Goal: Task Accomplishment & Management: Manage account settings

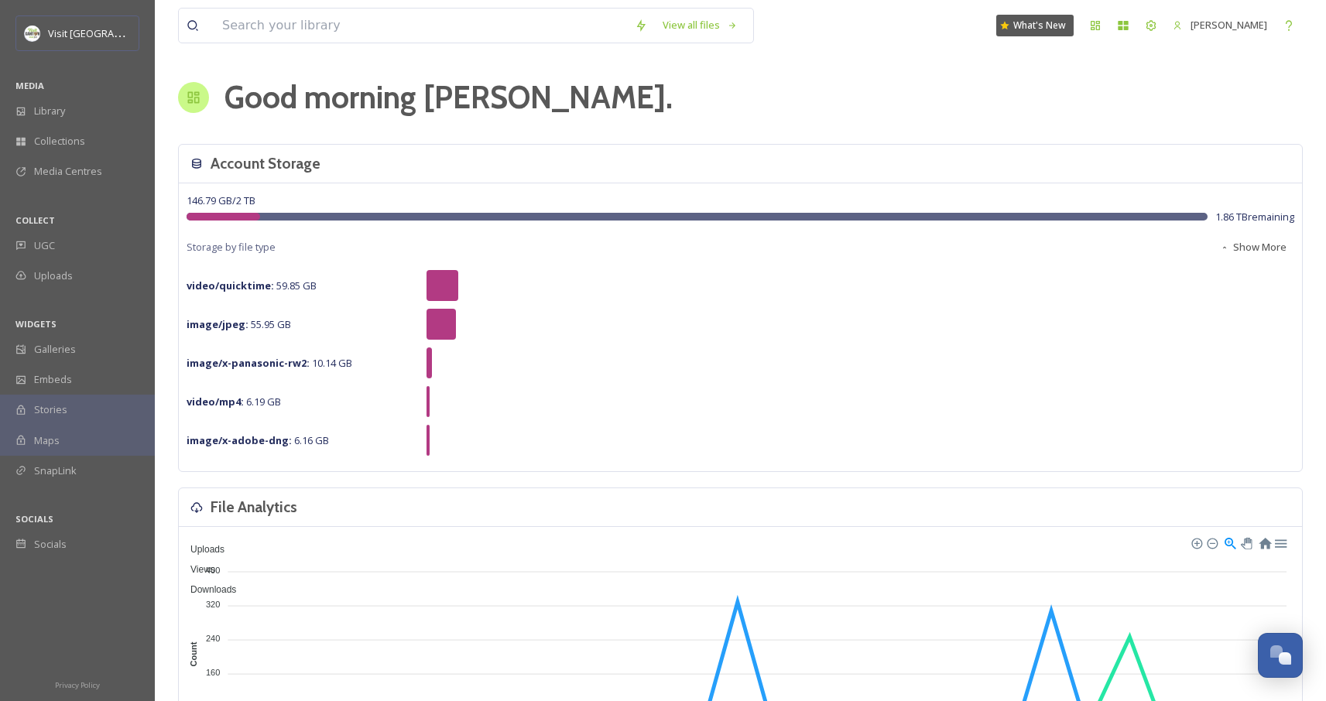
scroll to position [1536, 0]
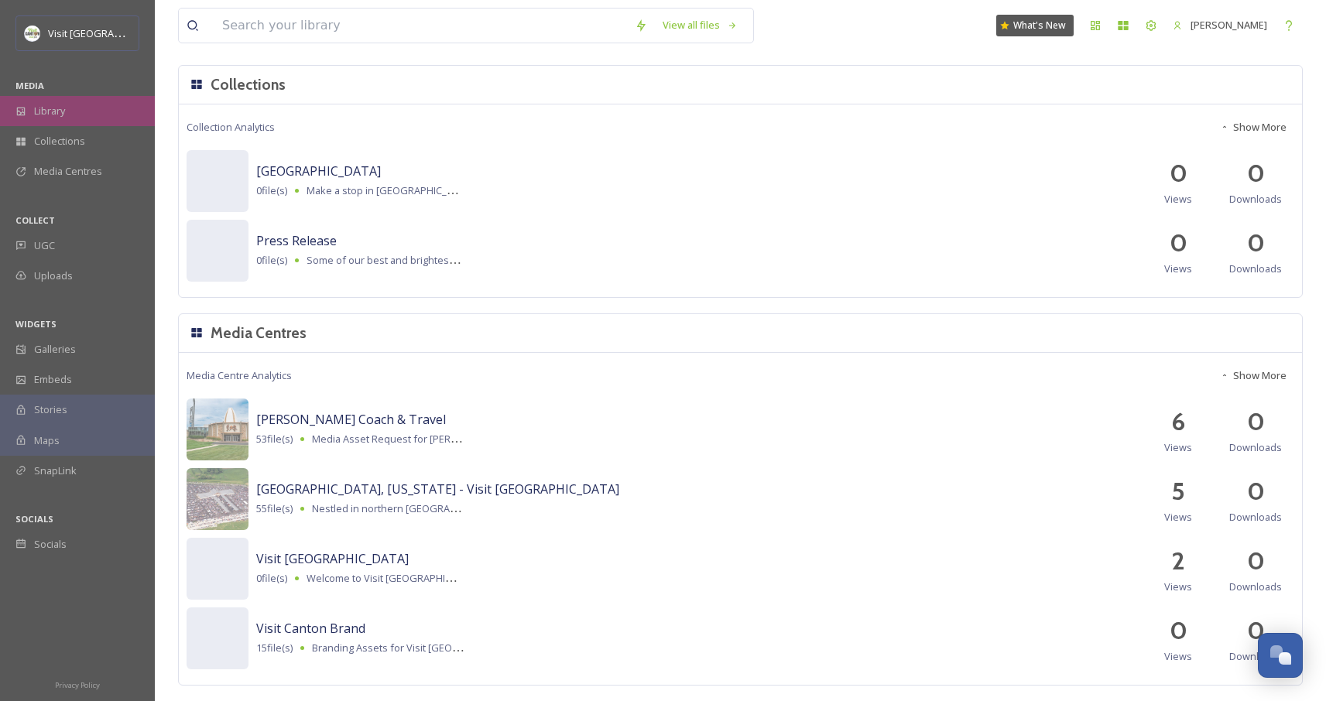
click at [76, 109] on div "Library" at bounding box center [77, 111] width 155 height 30
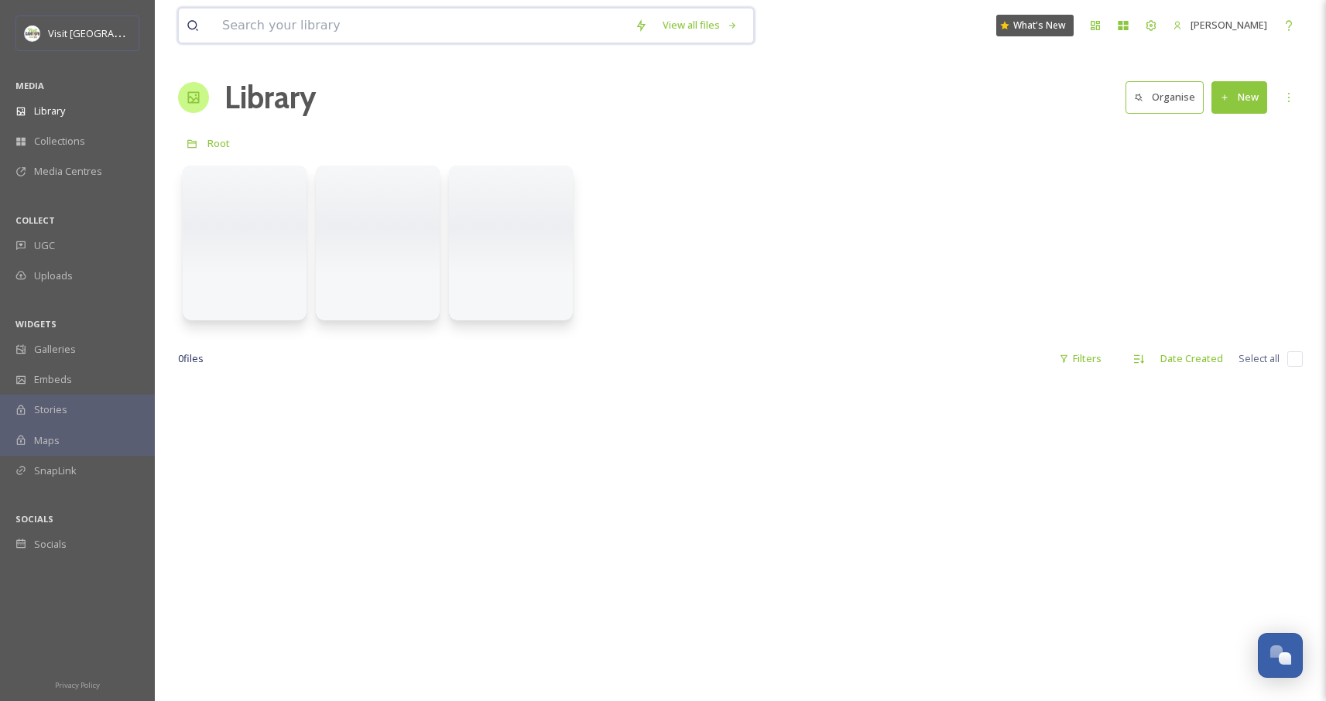
click at [298, 32] on input at bounding box center [420, 26] width 413 height 34
click at [296, 34] on input at bounding box center [420, 26] width 413 height 34
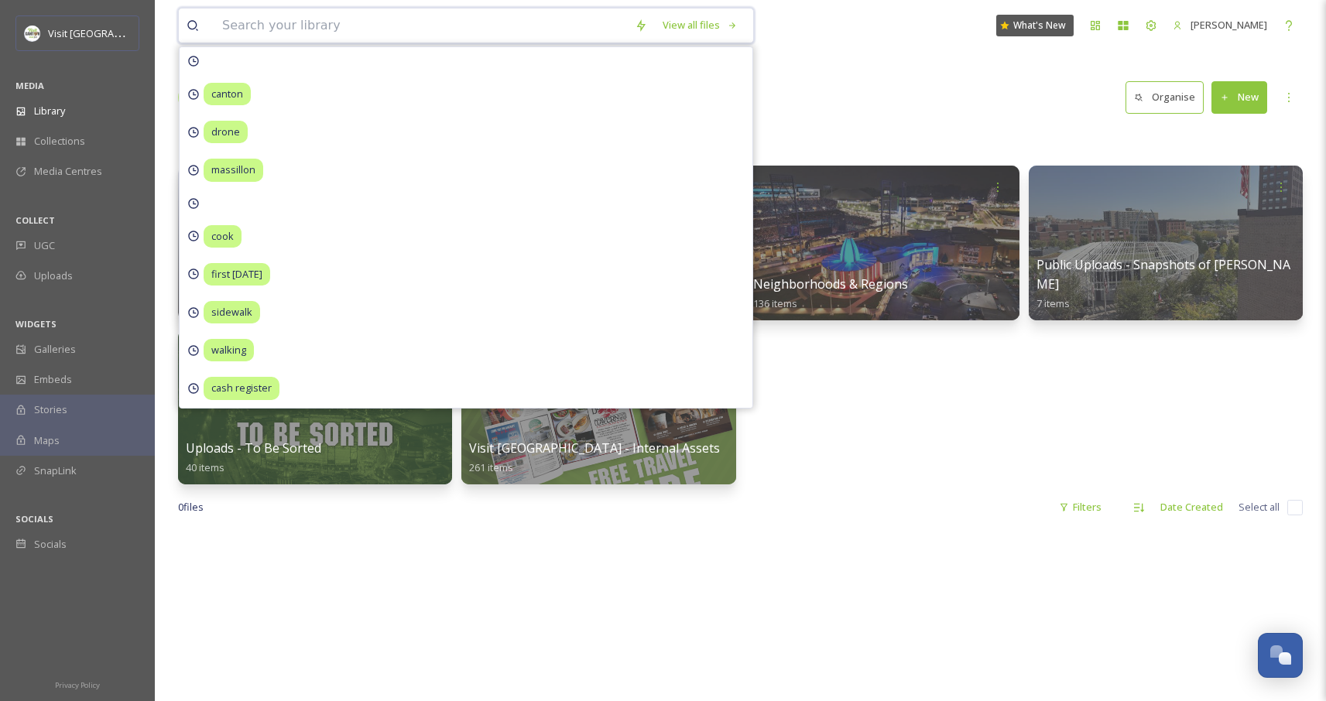
click at [296, 24] on input at bounding box center [420, 26] width 413 height 34
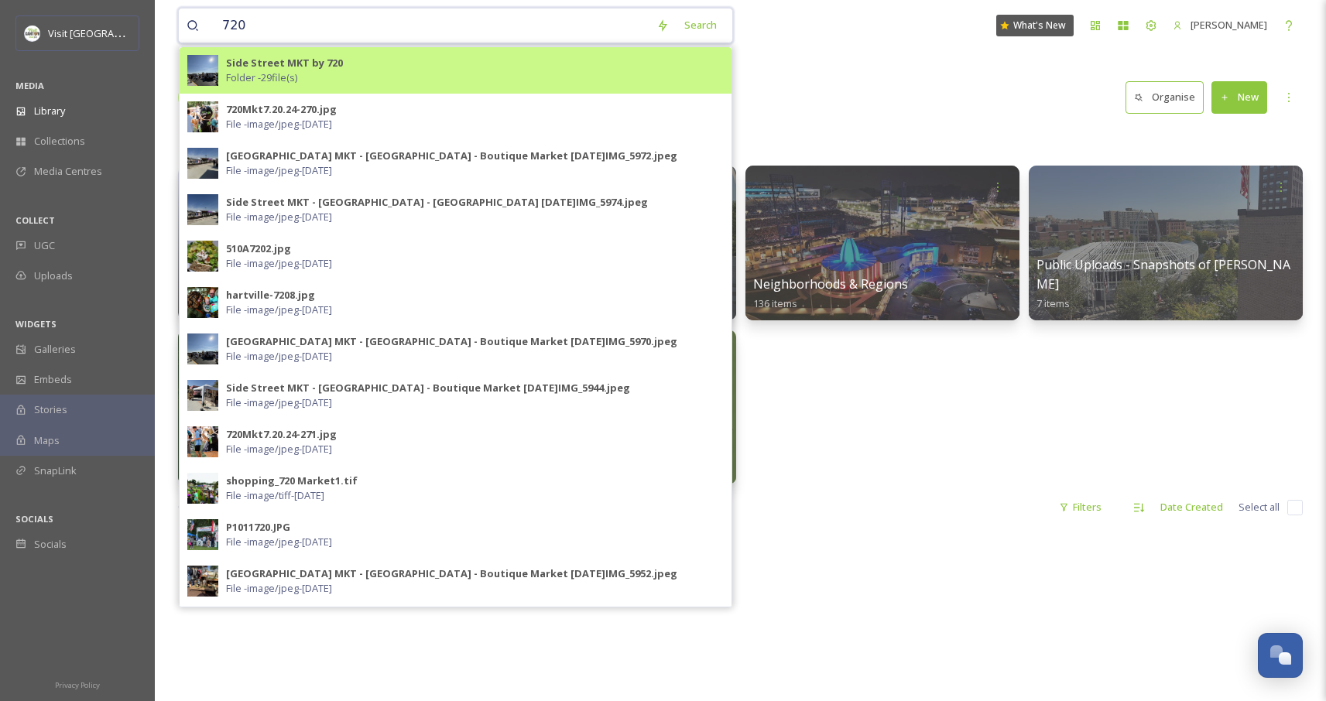
type input "720"
click at [402, 63] on div "Side Street MKT by 720 Folder - 29 file(s)" at bounding box center [475, 70] width 498 height 29
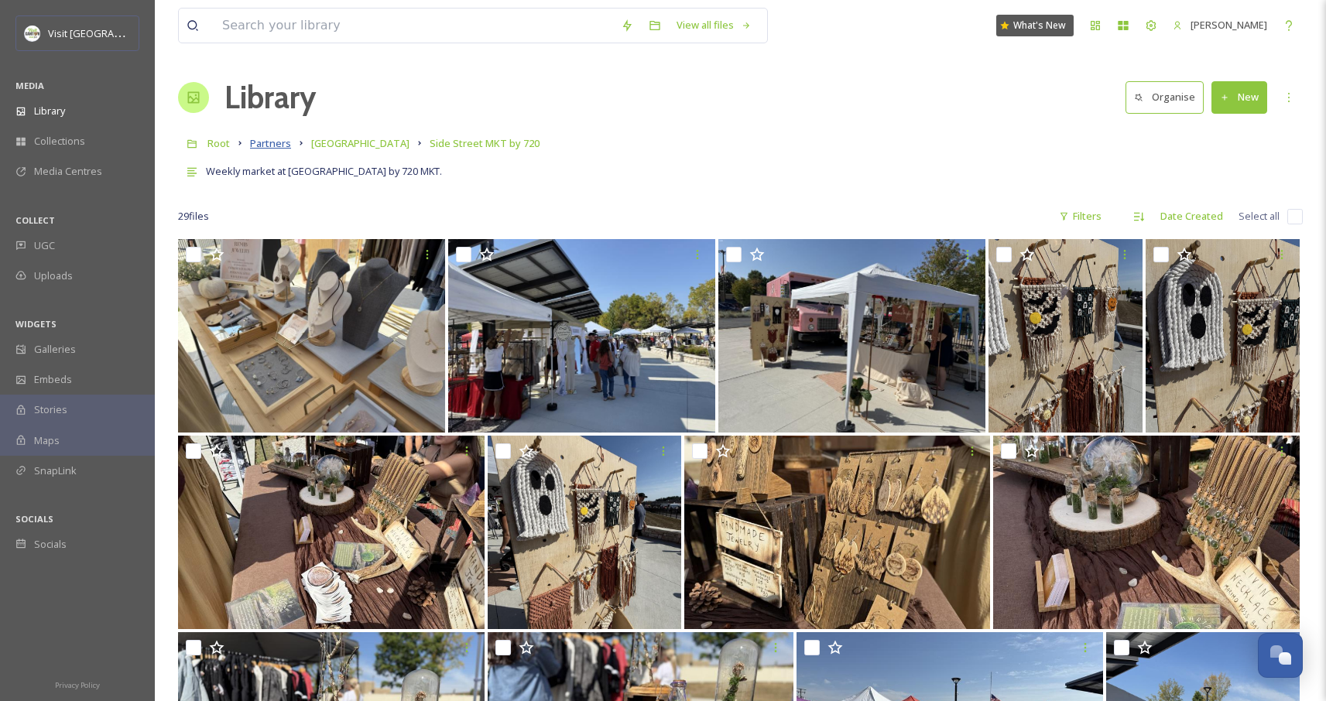
click at [272, 147] on span "Partners" at bounding box center [270, 143] width 41 height 14
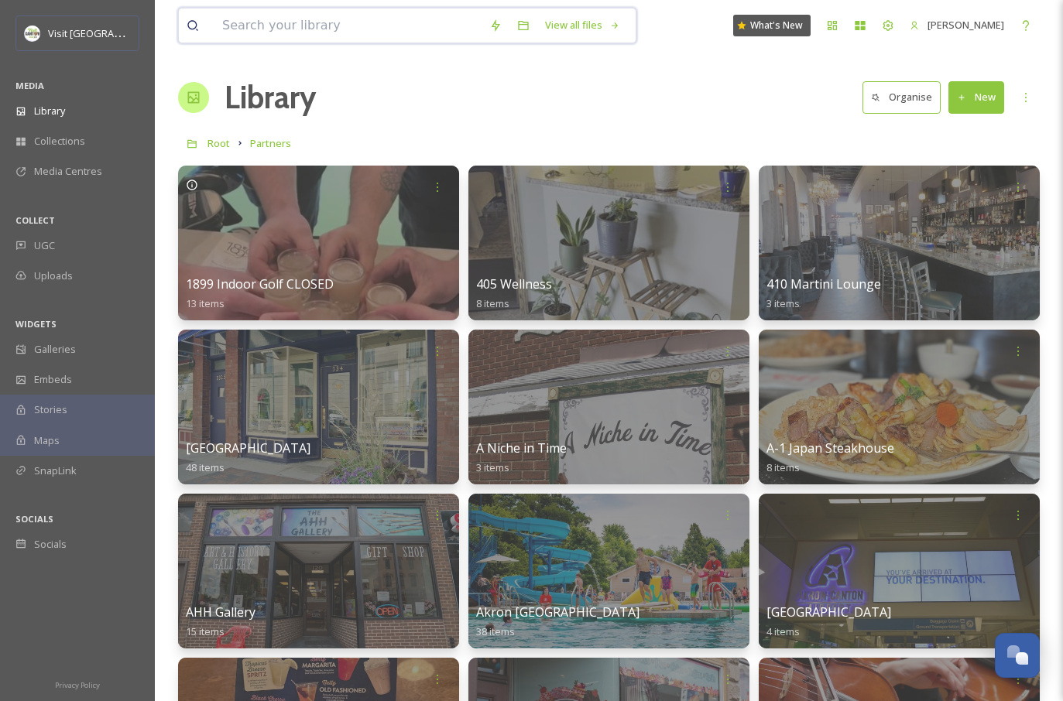
click at [293, 26] on input at bounding box center [347, 26] width 267 height 34
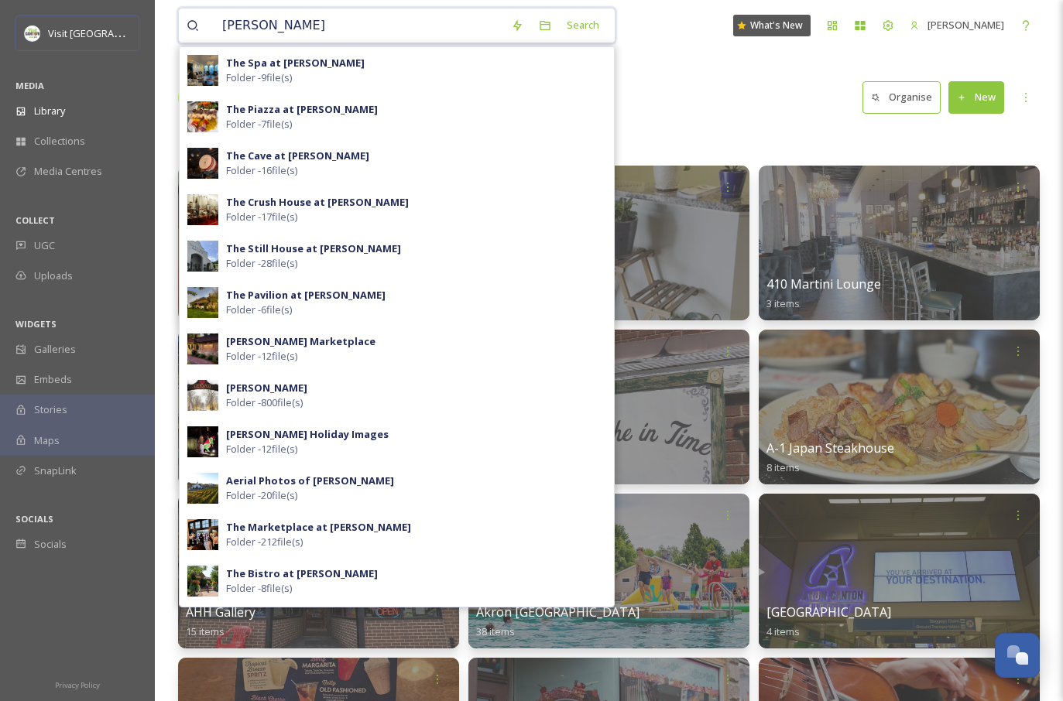
click at [276, 22] on input "[PERSON_NAME]" at bounding box center [358, 26] width 289 height 34
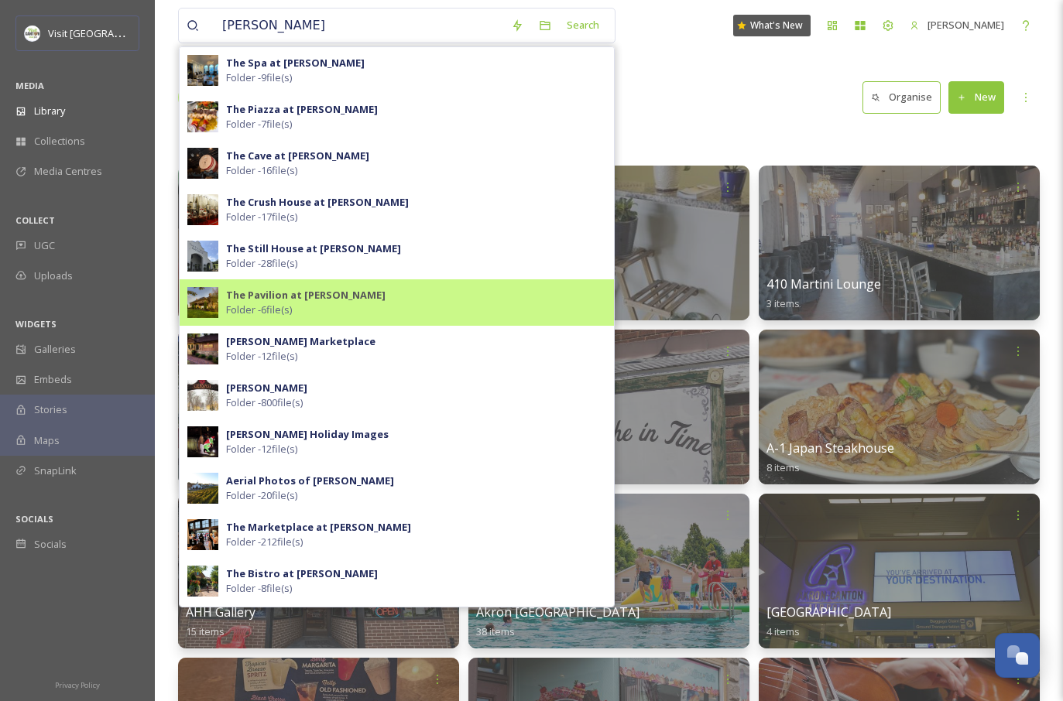
click at [318, 301] on strong "The Pavilion at [PERSON_NAME]" at bounding box center [305, 295] width 159 height 14
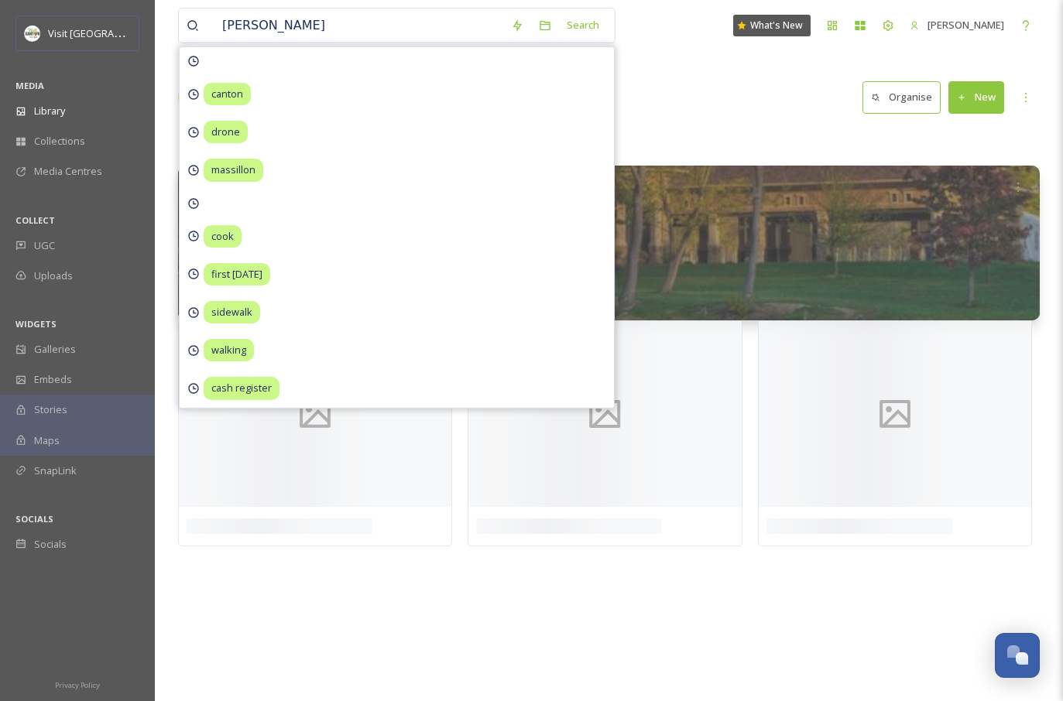
click at [758, 130] on div "Root Partners [PERSON_NAME] The Pavilion at [PERSON_NAME]" at bounding box center [608, 142] width 861 height 29
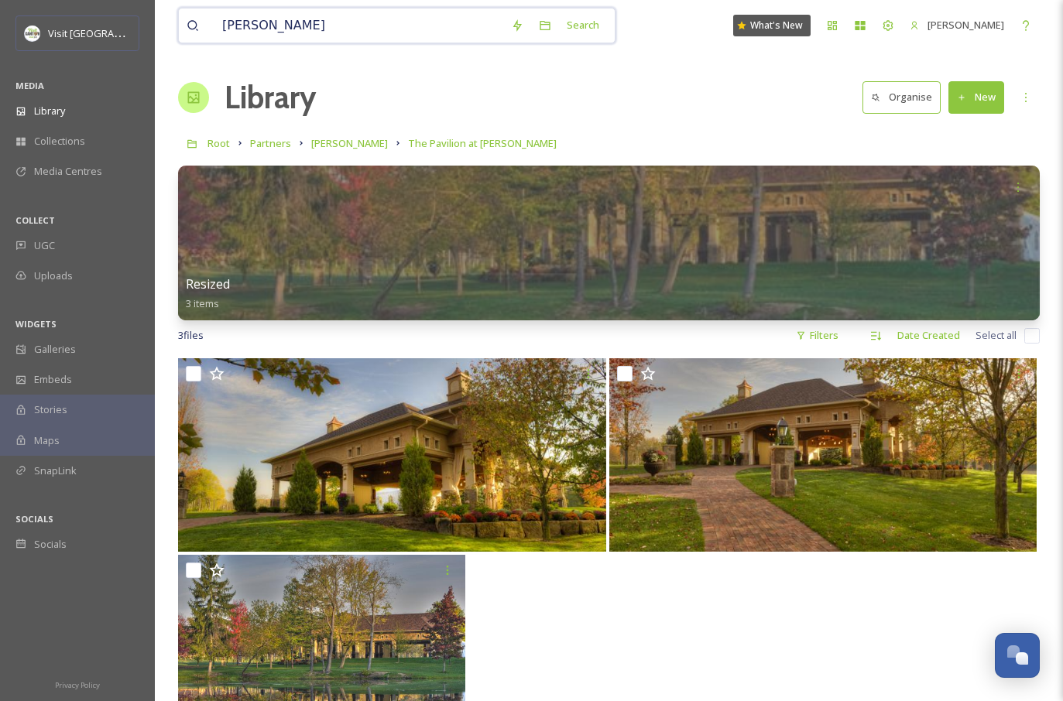
click at [320, 36] on input "[PERSON_NAME]" at bounding box center [358, 26] width 289 height 34
type input "p"
type input "o"
type input "="
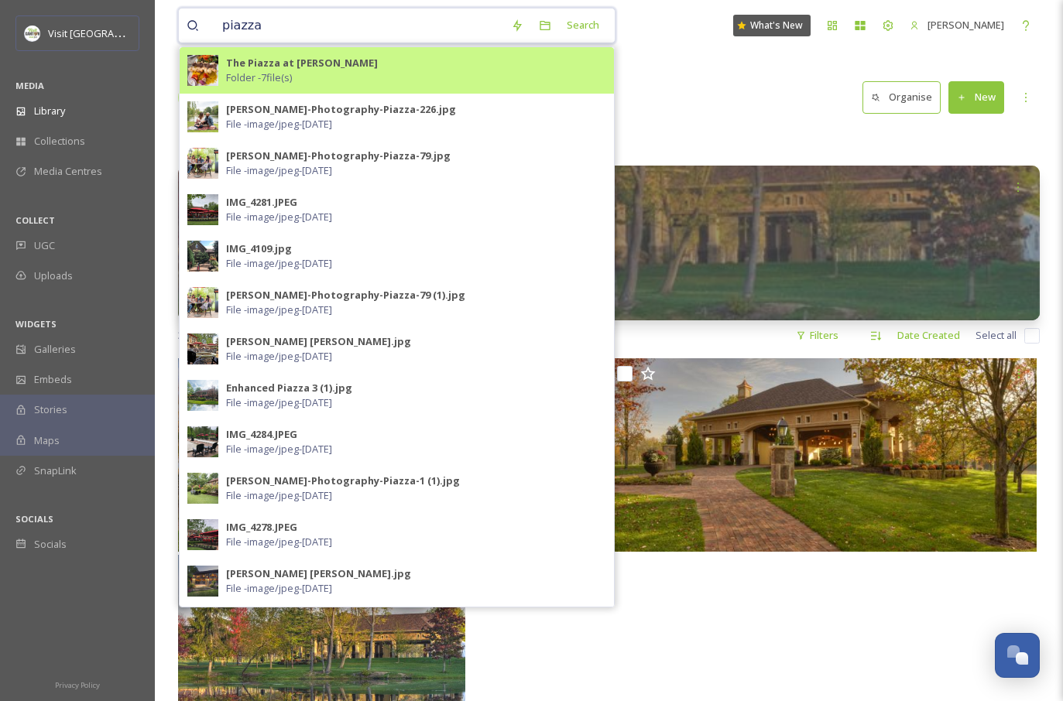
type input "piazza"
click at [355, 67] on strong "The Piazza at [PERSON_NAME]" at bounding box center [302, 63] width 152 height 14
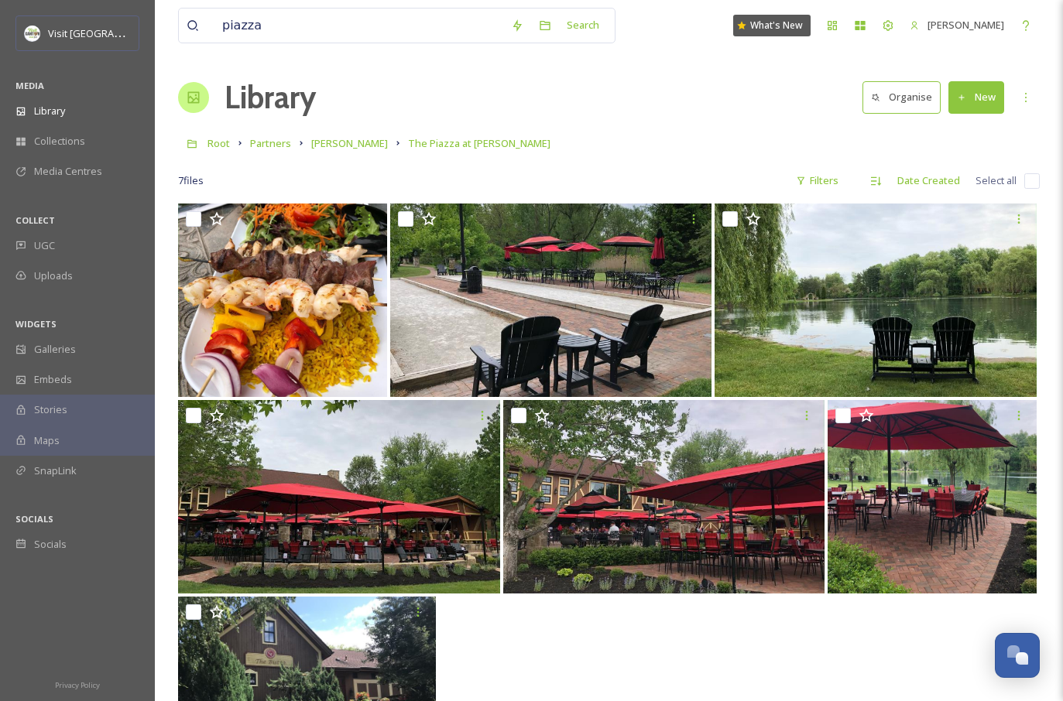
click at [982, 103] on button "New" at bounding box center [976, 97] width 56 height 32
click at [955, 138] on span "File Upload" at bounding box center [968, 133] width 51 height 15
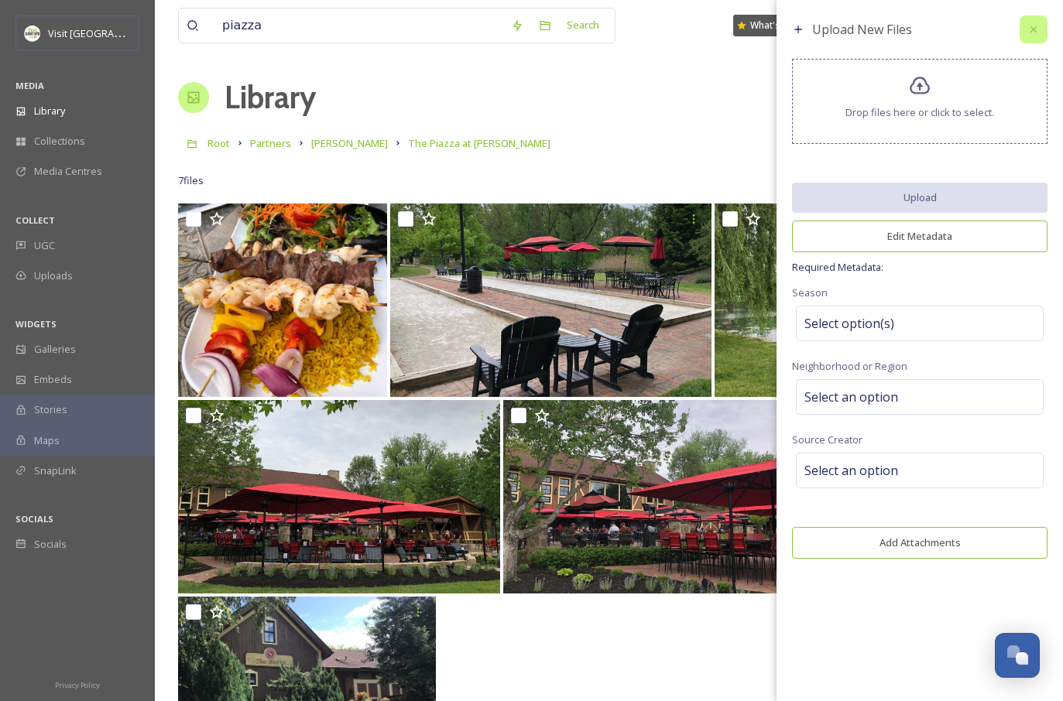
click at [1040, 31] on div at bounding box center [1033, 29] width 28 height 28
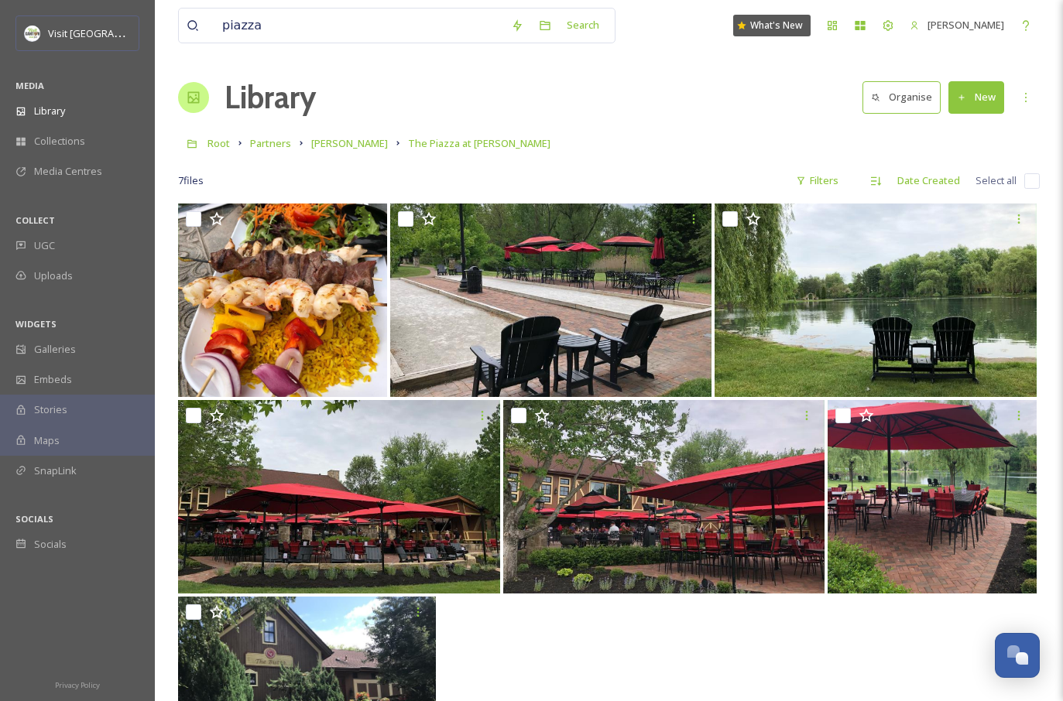
click at [985, 110] on button "New" at bounding box center [976, 97] width 56 height 32
click at [964, 195] on span "Folder" at bounding box center [957, 194] width 29 height 15
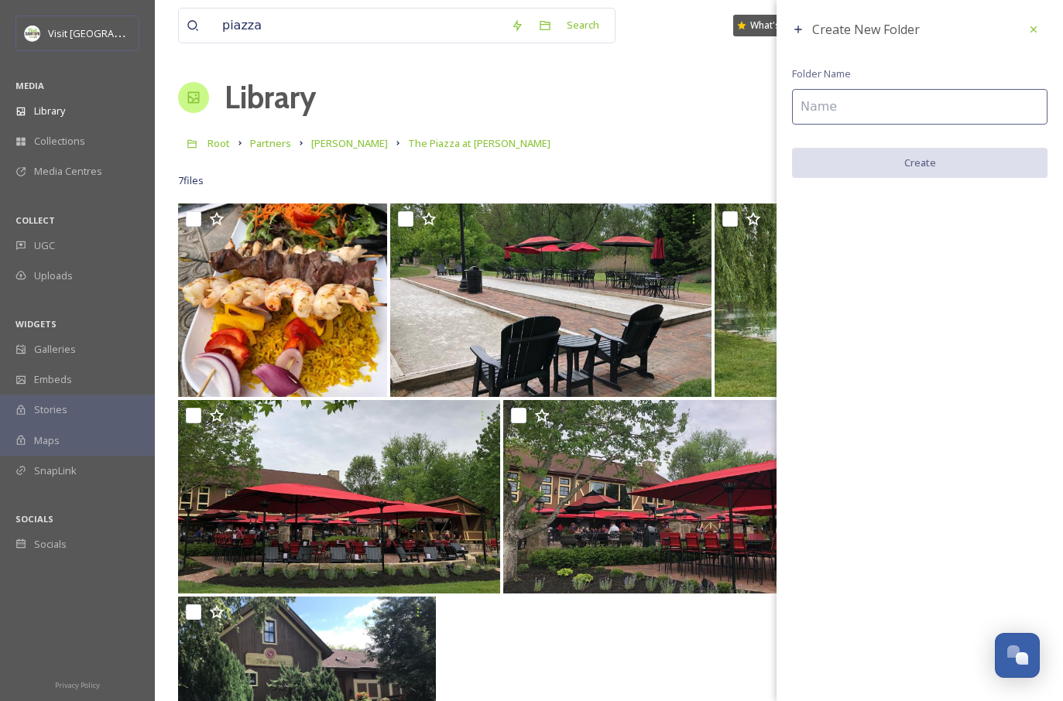
click at [829, 107] on input at bounding box center [919, 107] width 255 height 36
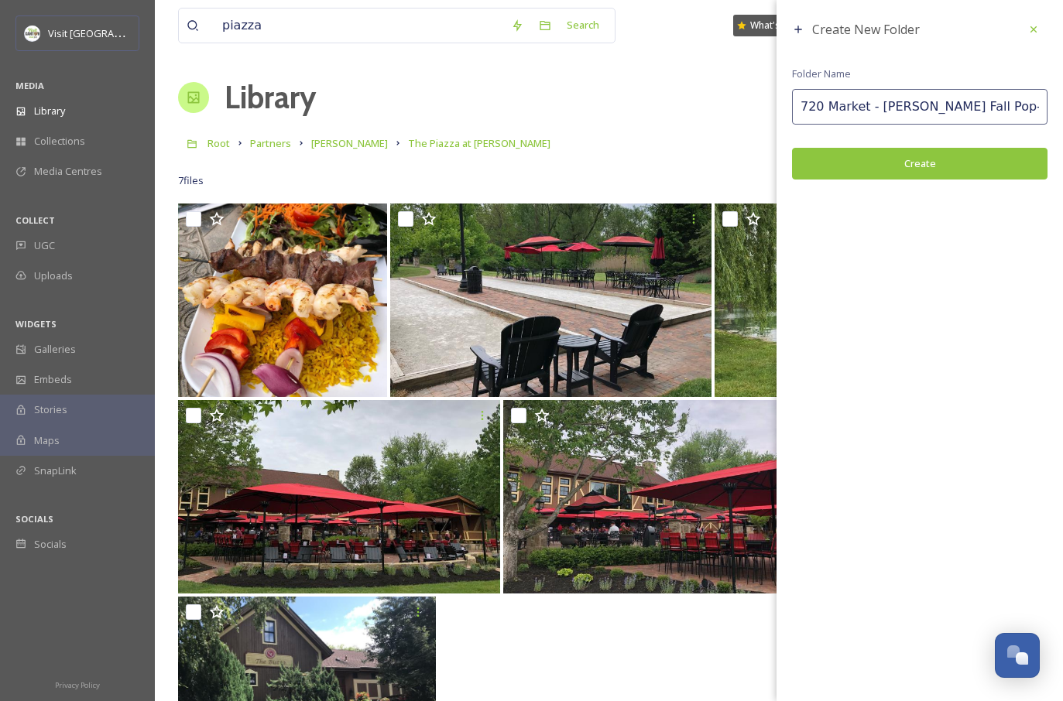
type input "720 Market - [PERSON_NAME] Fall Pop-Up 2025"
click at [925, 154] on button "Create" at bounding box center [919, 164] width 255 height 32
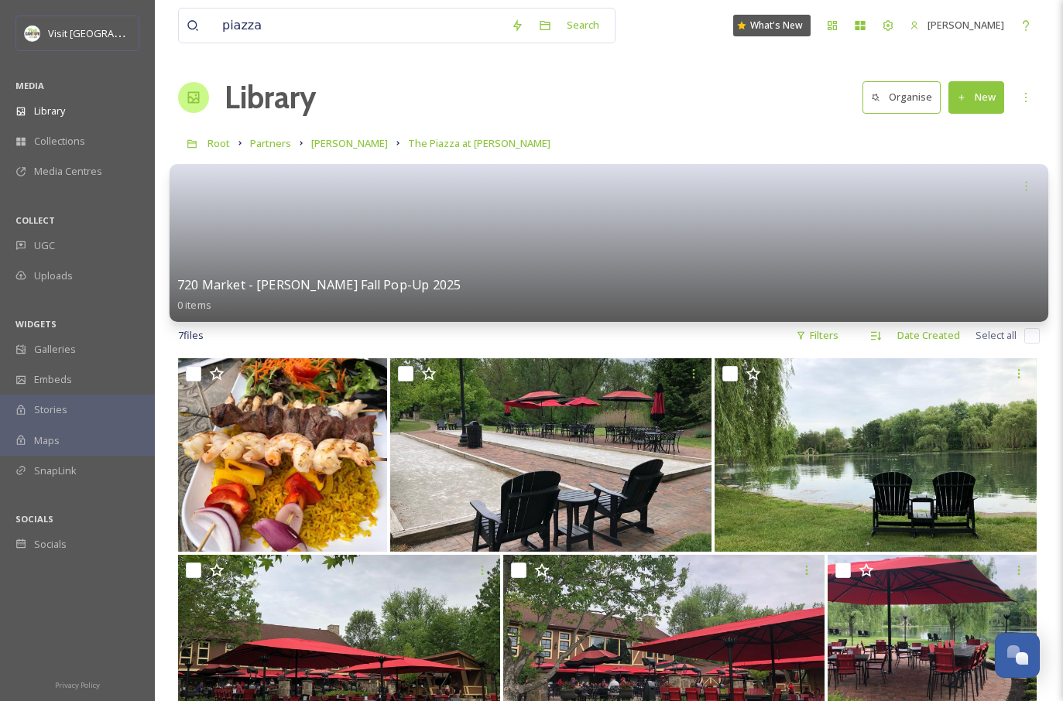
click at [927, 229] on link at bounding box center [608, 237] width 863 height 75
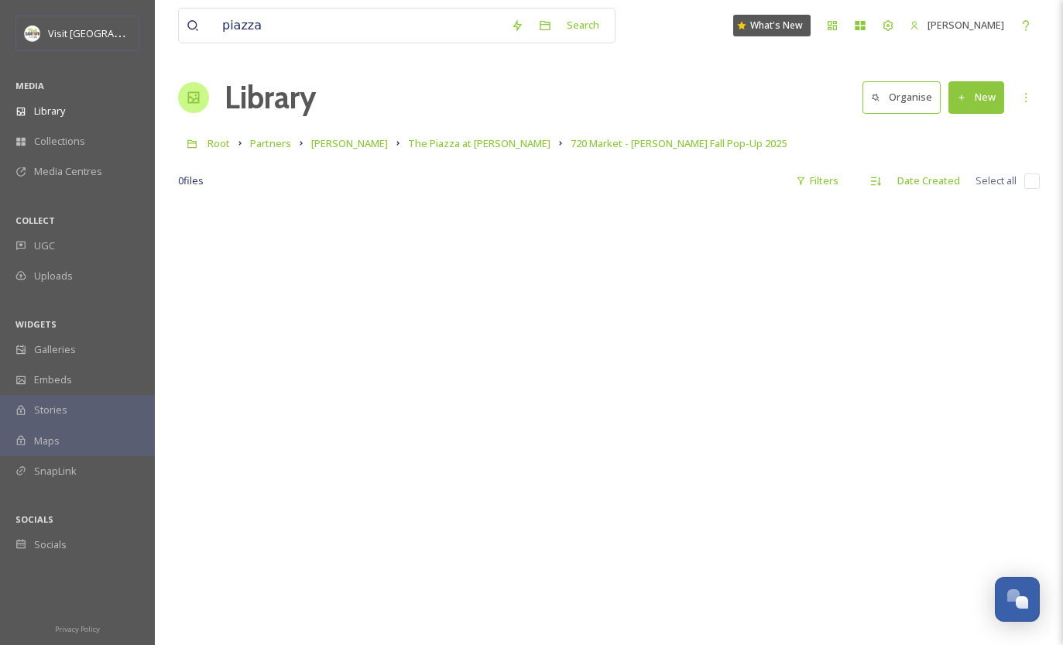
click at [426, 408] on div at bounding box center [608, 526] width 861 height 645
click at [252, 22] on input "piazza" at bounding box center [358, 26] width 289 height 34
click at [53, 112] on span "Library" at bounding box center [49, 111] width 31 height 15
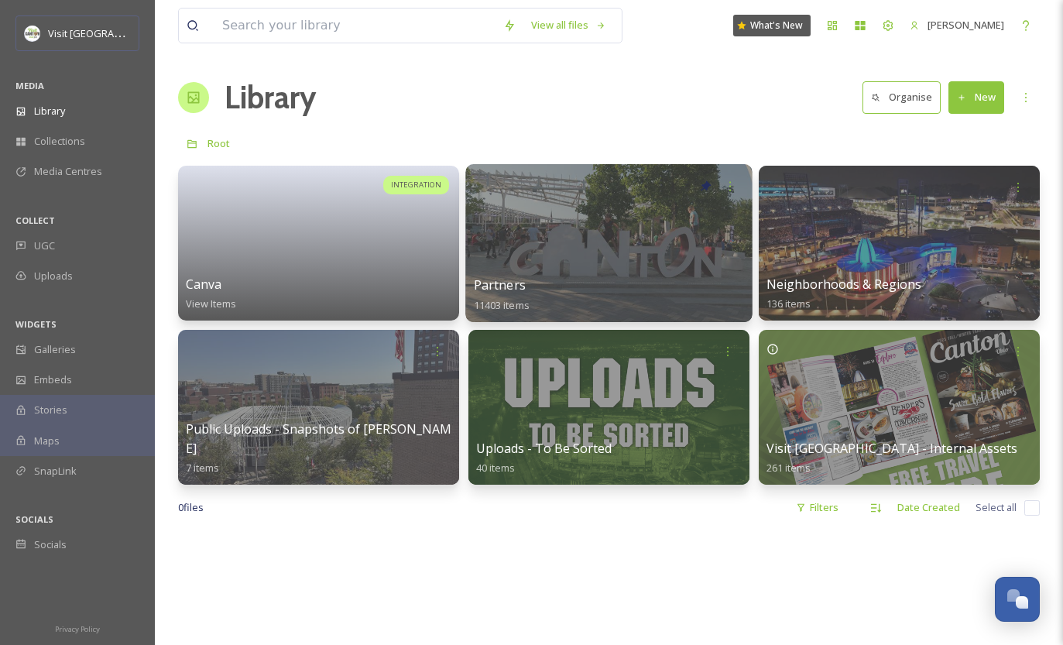
click at [611, 249] on div at bounding box center [608, 243] width 286 height 158
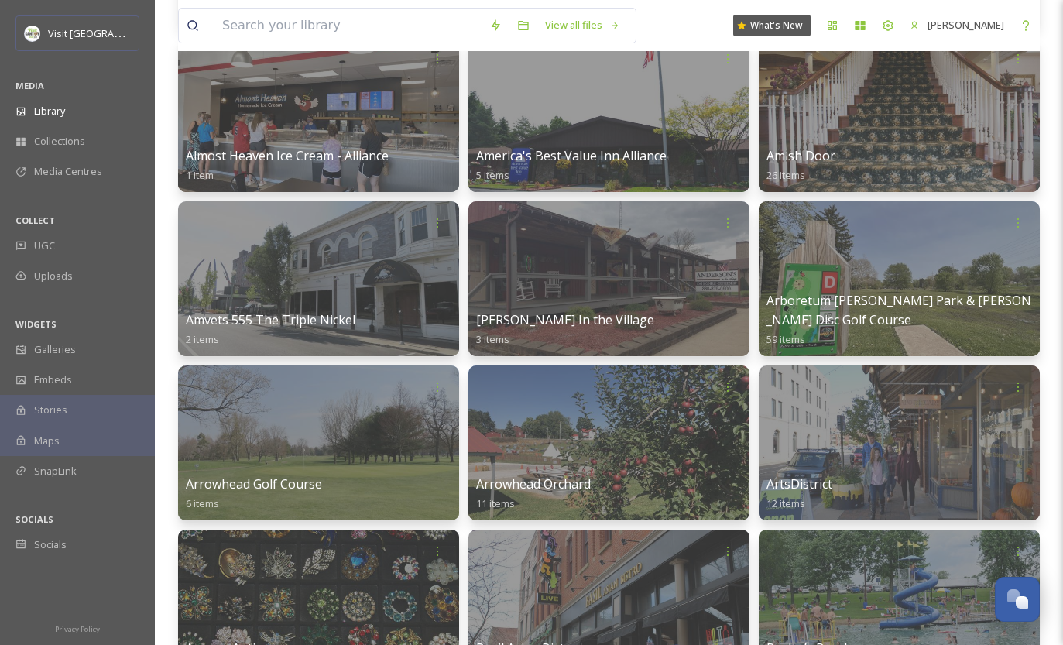
scroll to position [820, 0]
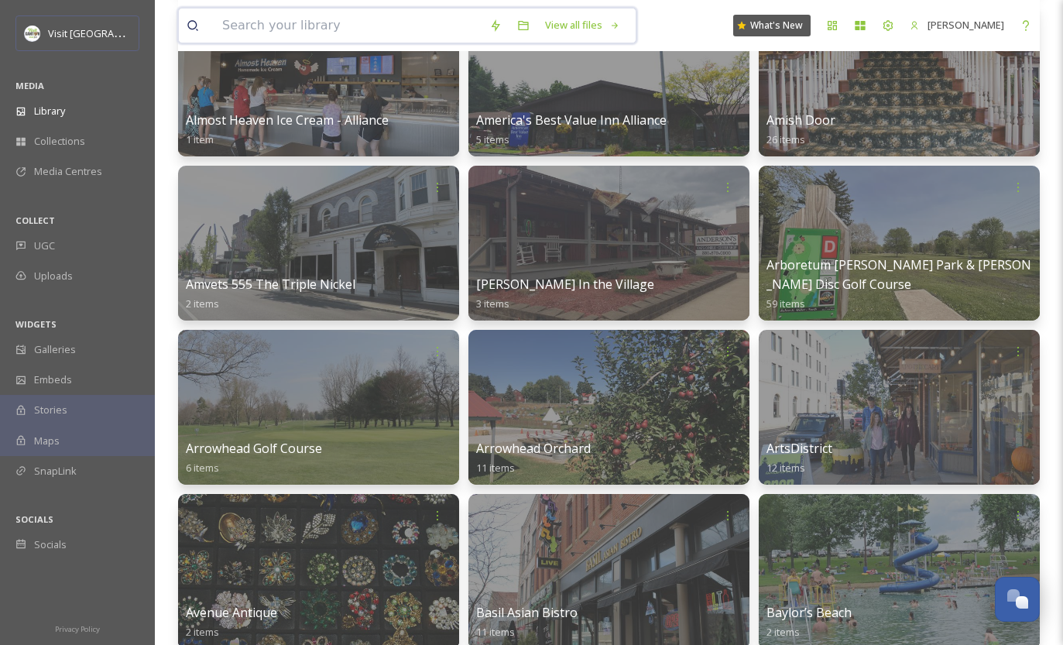
click at [263, 19] on input at bounding box center [347, 26] width 267 height 34
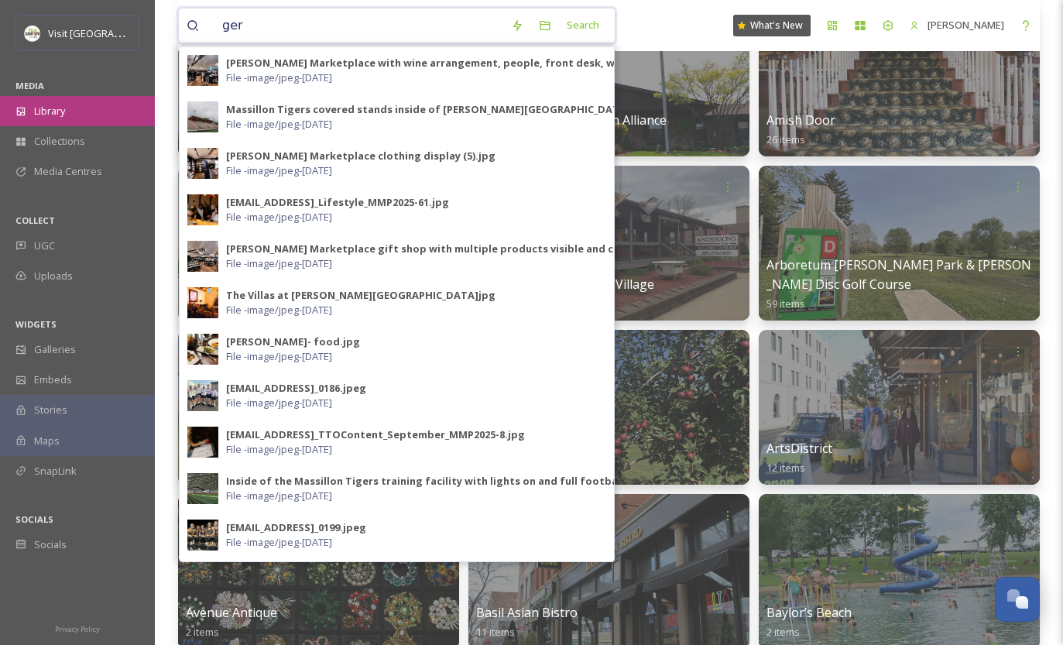
type input "ger"
click at [70, 108] on div "Library" at bounding box center [77, 111] width 155 height 30
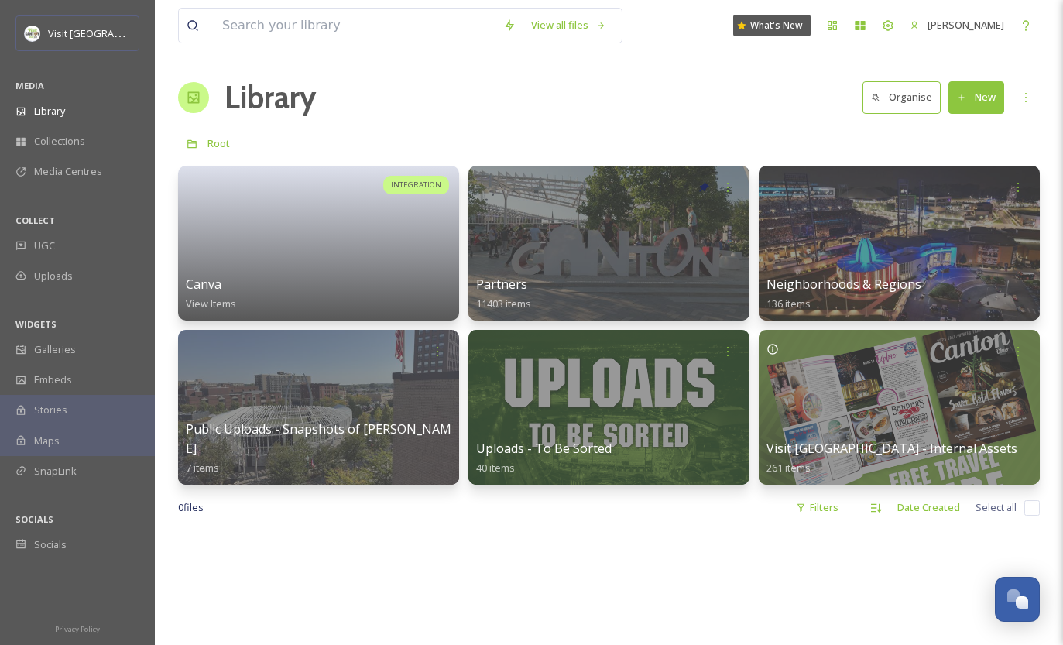
click at [960, 98] on icon at bounding box center [962, 98] width 10 height 10
click at [759, 122] on div "View all files What's New [PERSON_NAME] Library Organise New Root Your Selectio…" at bounding box center [609, 587] width 908 height 1175
click at [294, 24] on input at bounding box center [354, 26] width 281 height 34
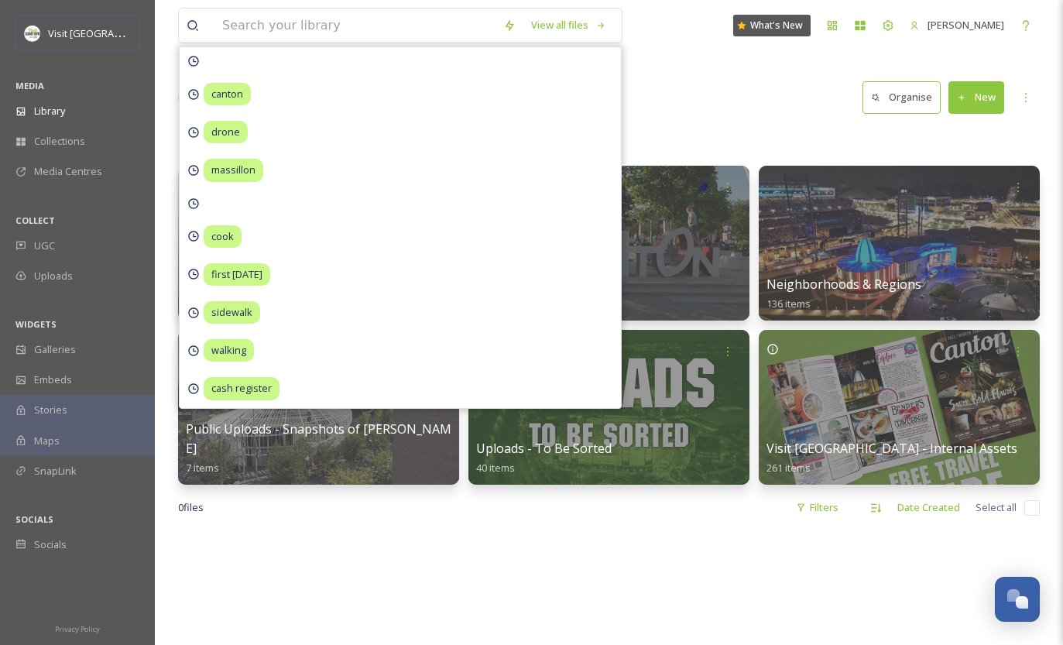
click at [797, 13] on div "View all files canton drone massillon cook first [DATE] sidewalk walking cash r…" at bounding box center [608, 25] width 861 height 51
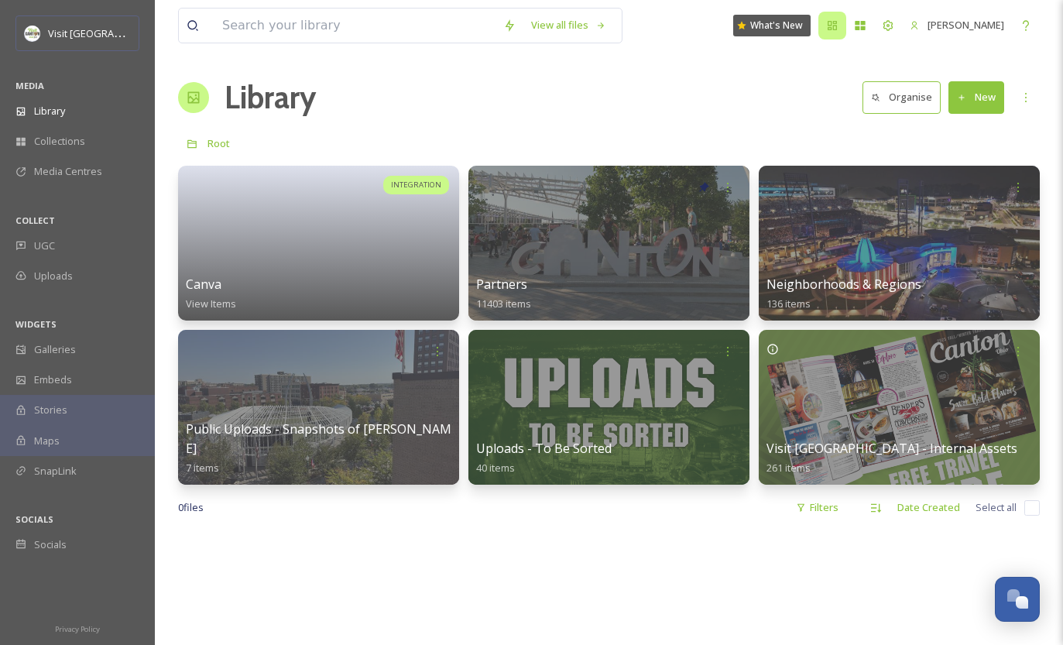
click at [827, 25] on icon at bounding box center [831, 25] width 9 height 9
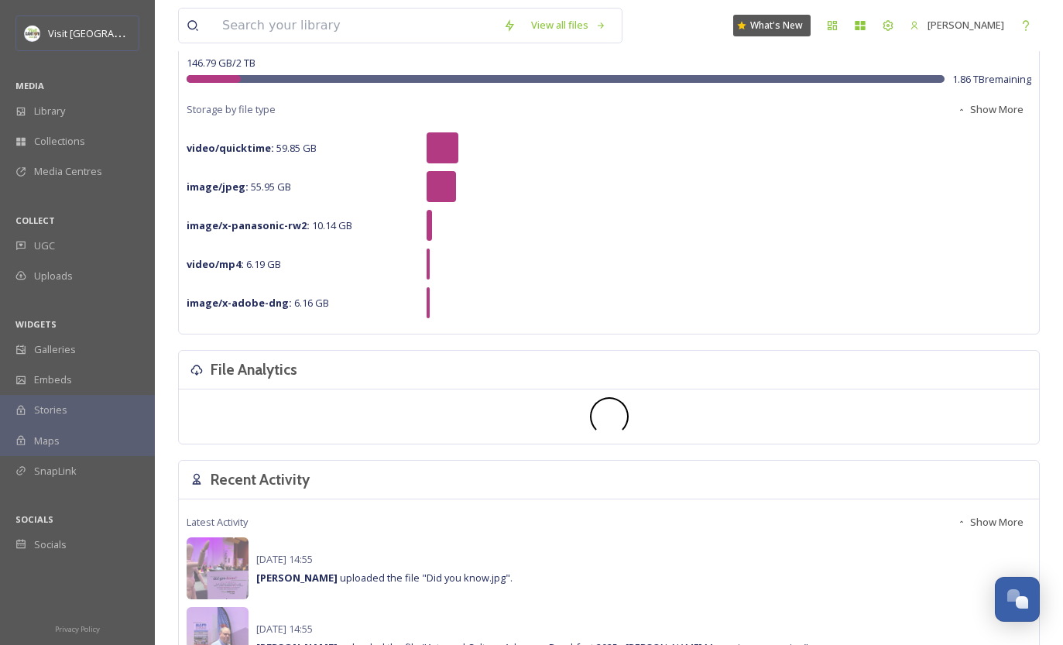
click at [1001, 528] on button "Show More" at bounding box center [990, 522] width 82 height 30
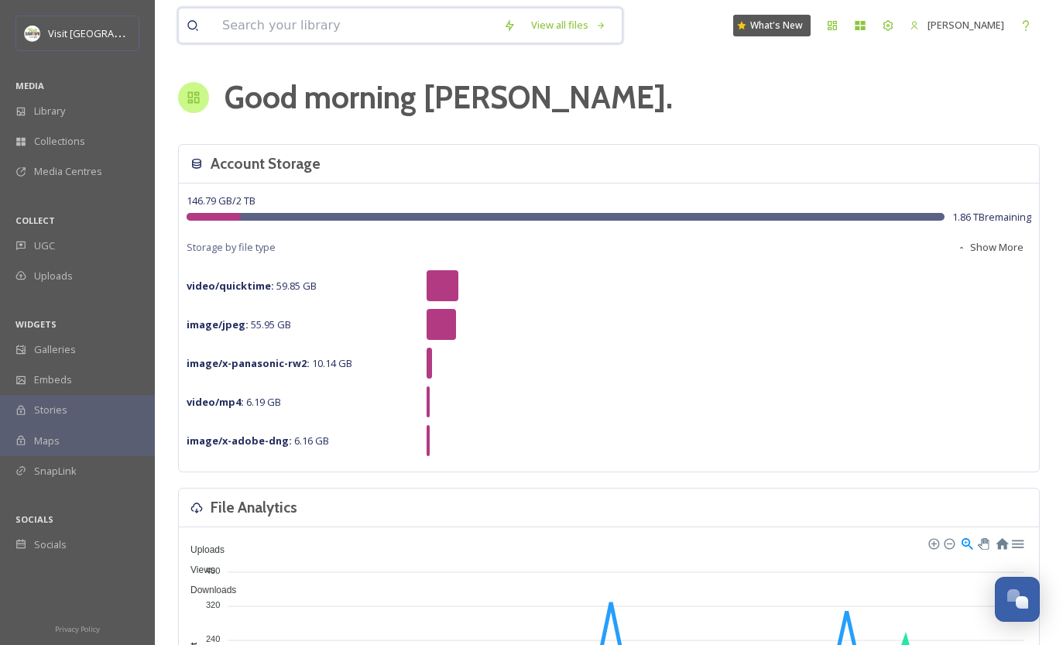
click at [362, 21] on input at bounding box center [354, 26] width 281 height 34
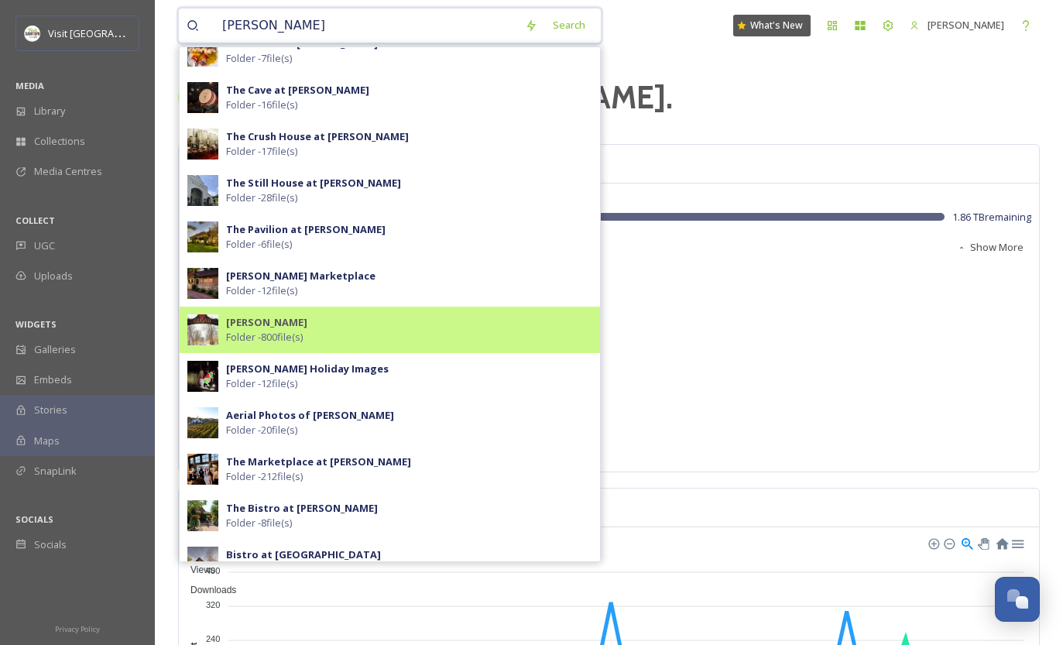
scroll to position [43, 0]
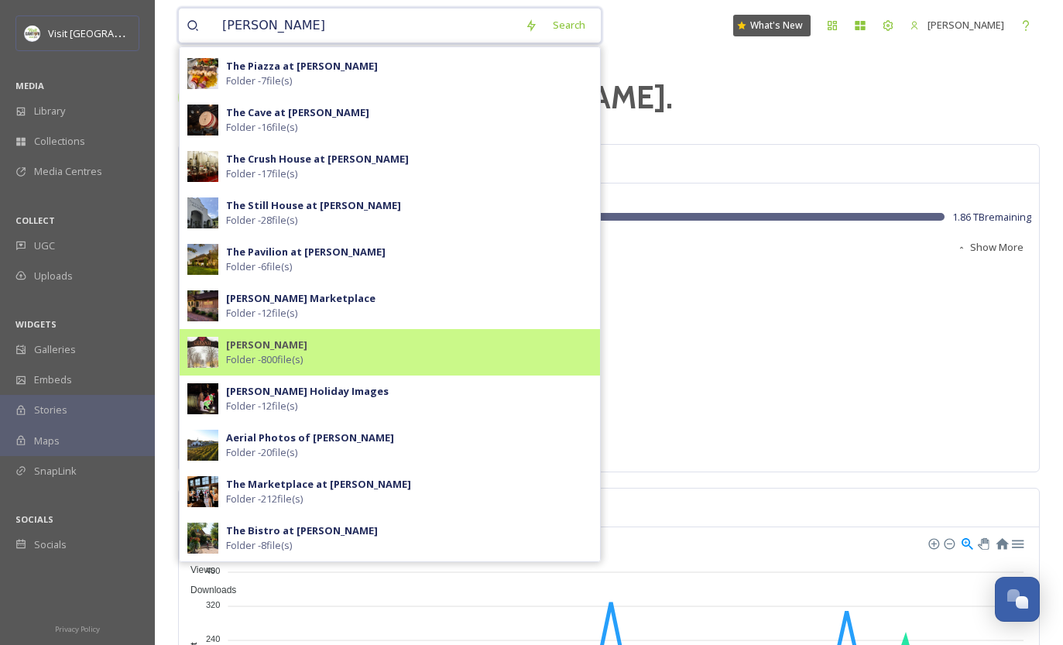
type input "[PERSON_NAME]"
click at [327, 358] on div "[PERSON_NAME] Folder - 800 file(s)" at bounding box center [409, 351] width 366 height 29
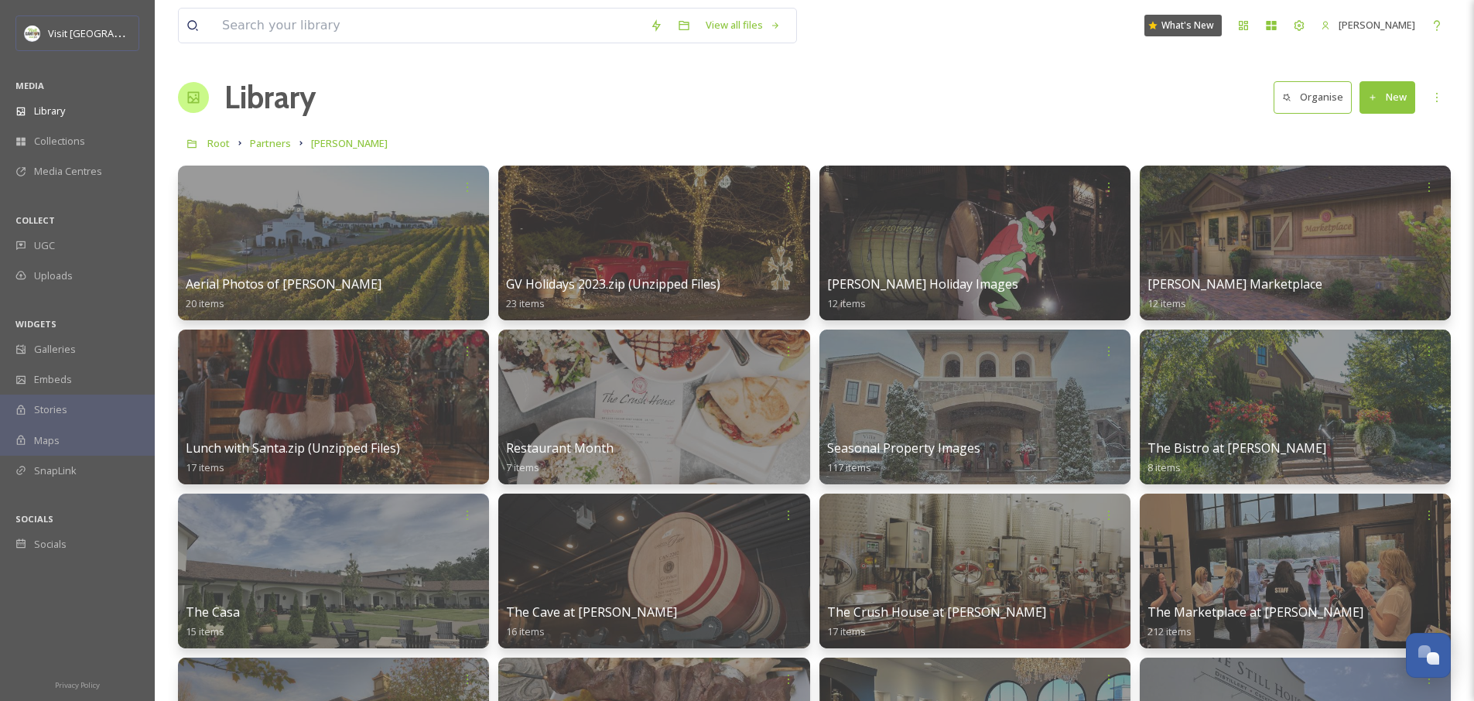
click at [1325, 93] on icon at bounding box center [1373, 98] width 10 height 10
click at [1060, 117] on div "Library Organise New File Upload .zip Upload Folder" at bounding box center [814, 97] width 1273 height 46
click at [1325, 95] on button "New" at bounding box center [1388, 97] width 56 height 32
click at [1325, 144] on div "File Upload" at bounding box center [1370, 133] width 87 height 30
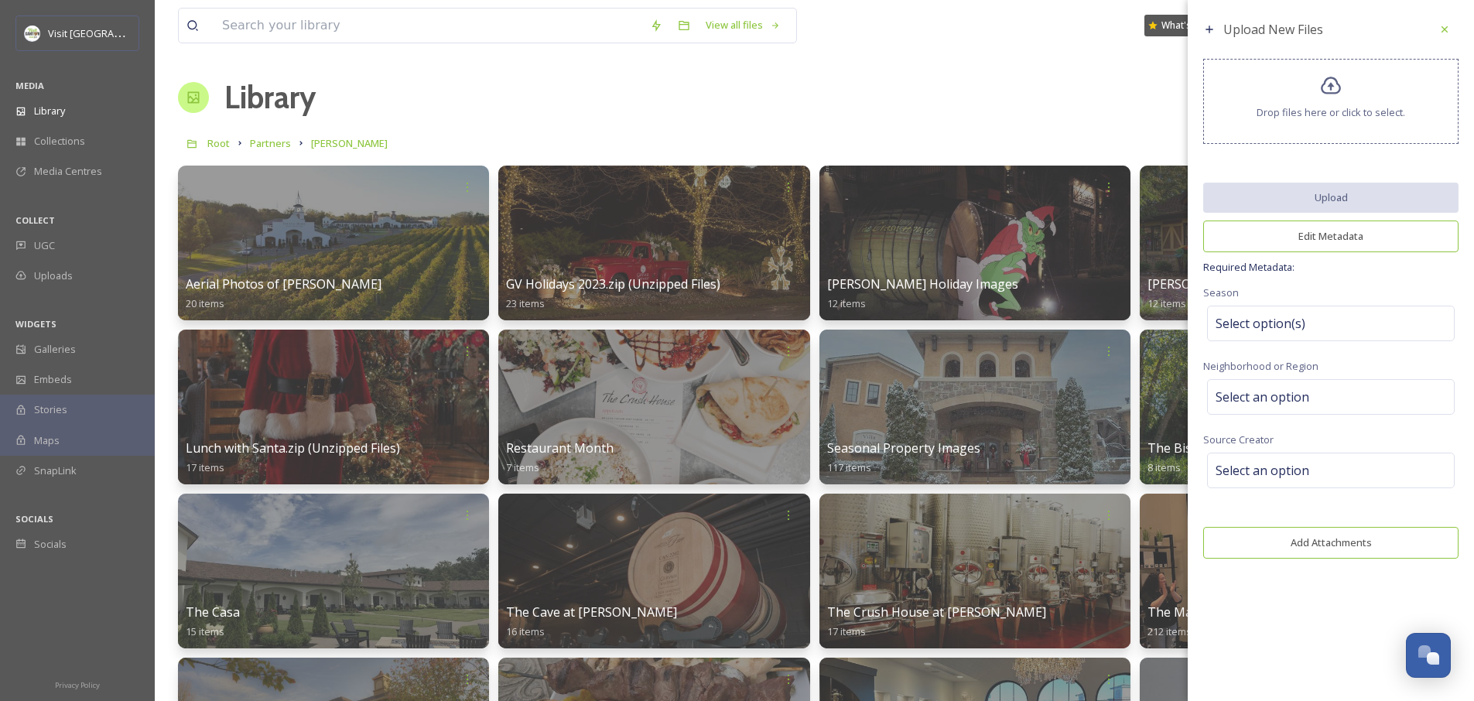
click at [1094, 101] on div "Library Organise New" at bounding box center [814, 97] width 1273 height 46
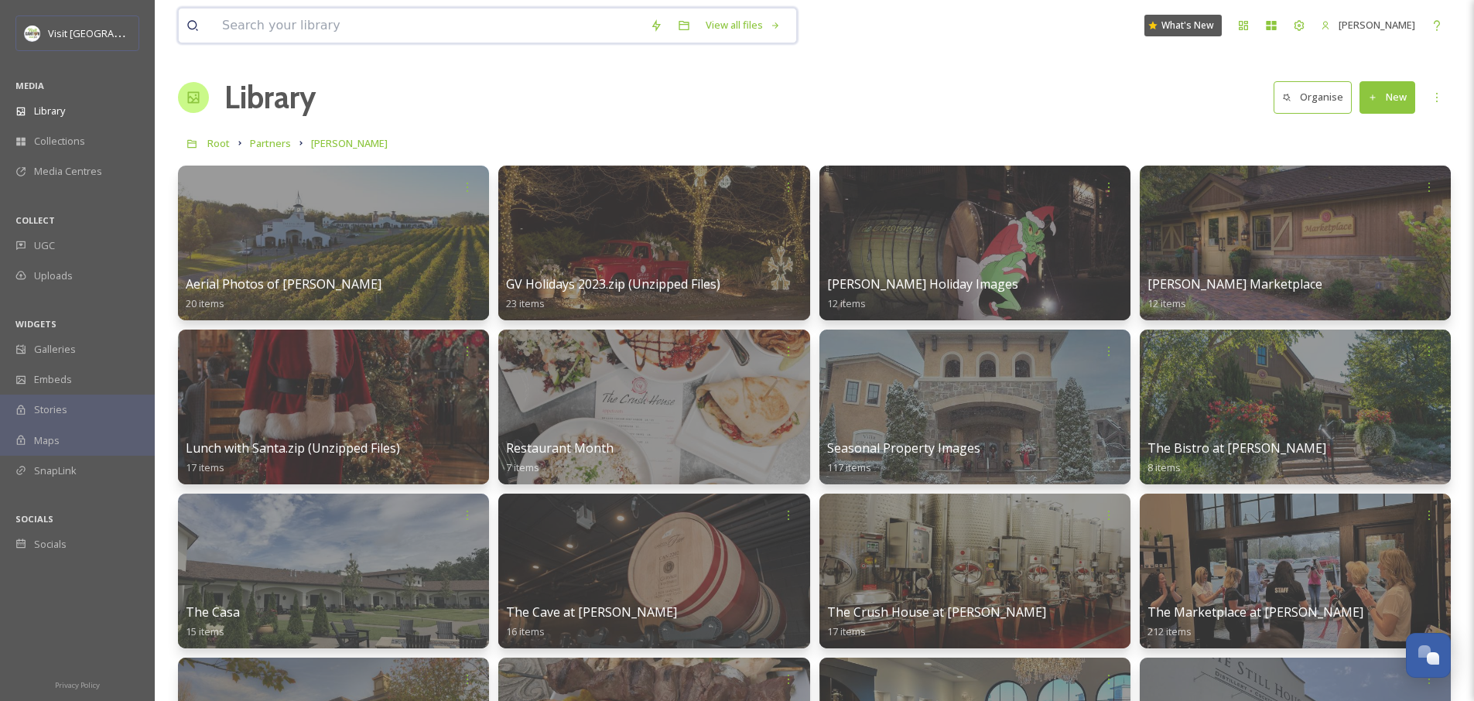
click at [395, 26] on input at bounding box center [428, 26] width 428 height 34
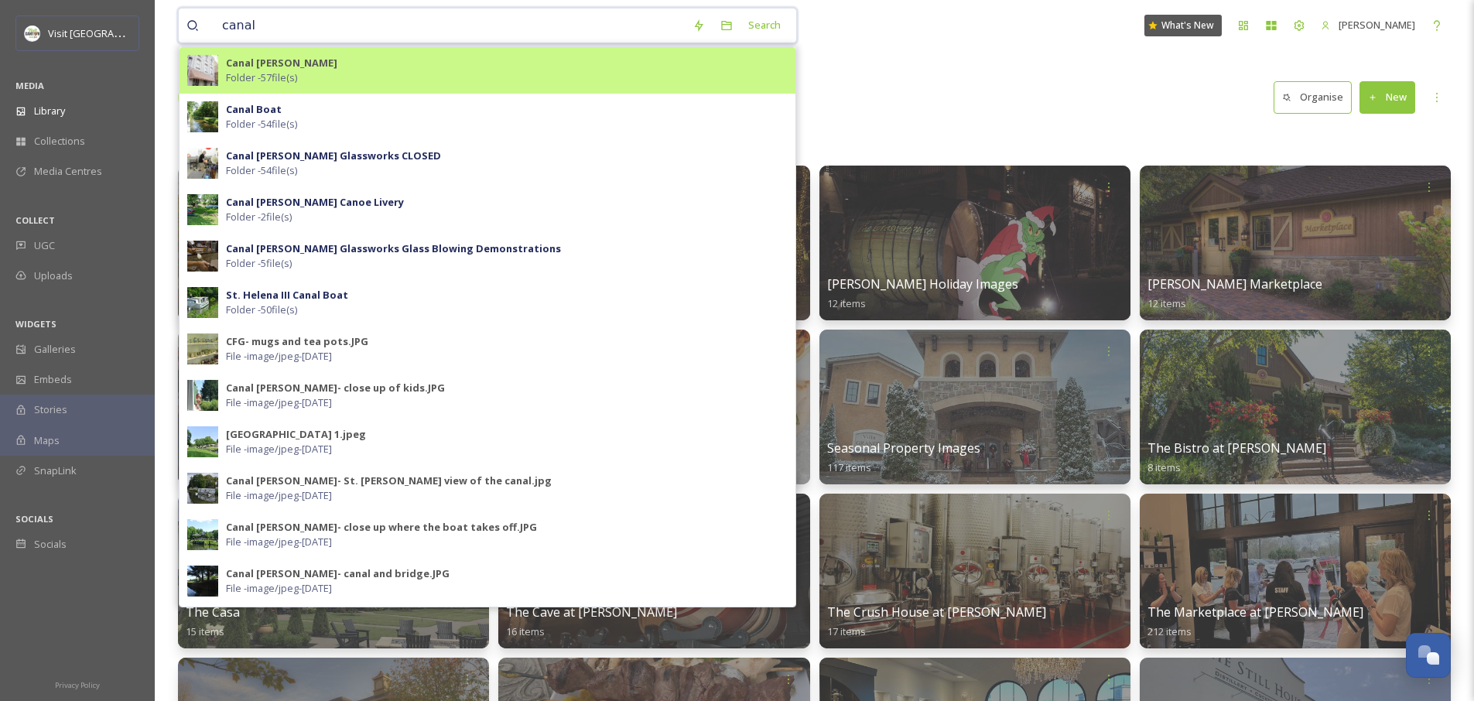
type input "canal"
click at [358, 70] on div "Canal [PERSON_NAME] Folder - 57 file(s)" at bounding box center [507, 70] width 562 height 29
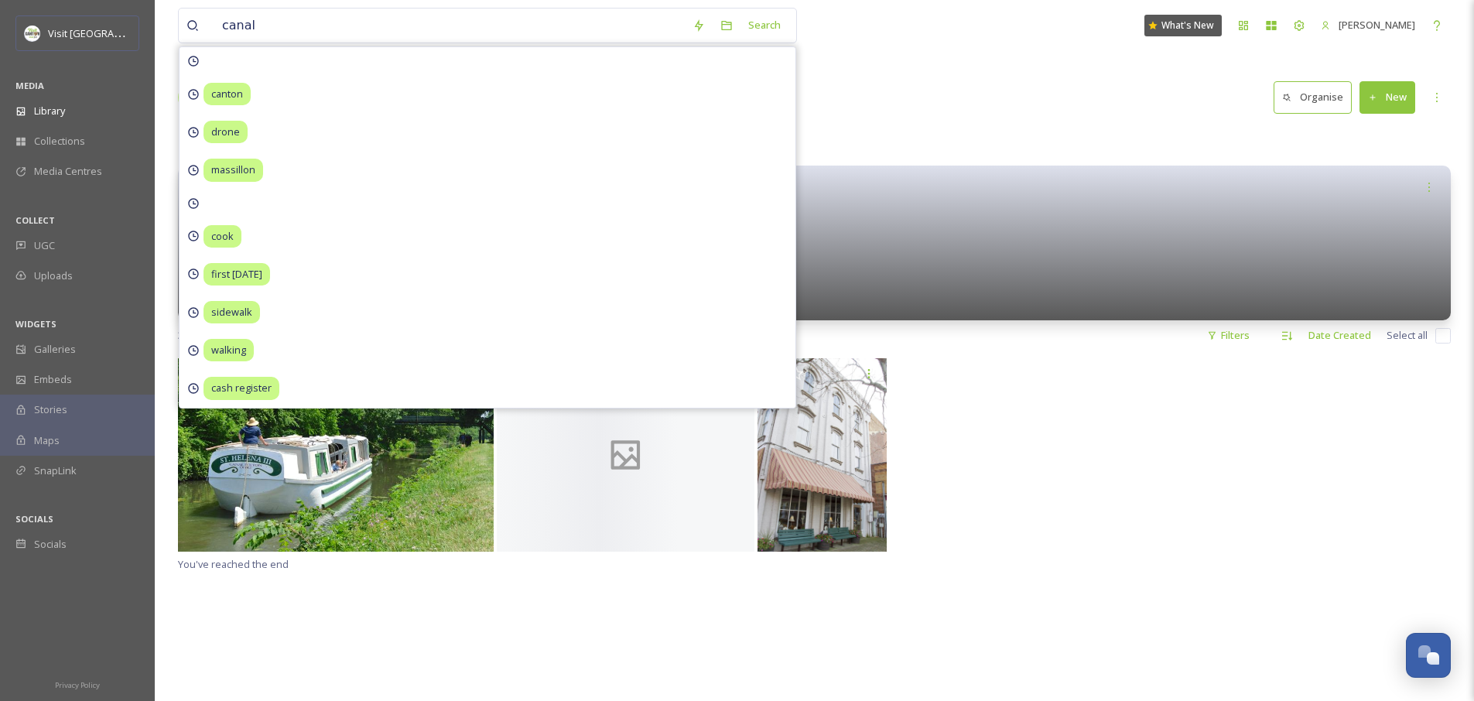
click at [1036, 72] on div "canal Search canton drone massillon cook first [DATE] sidewalk walking cash reg…" at bounding box center [815, 530] width 1320 height 1060
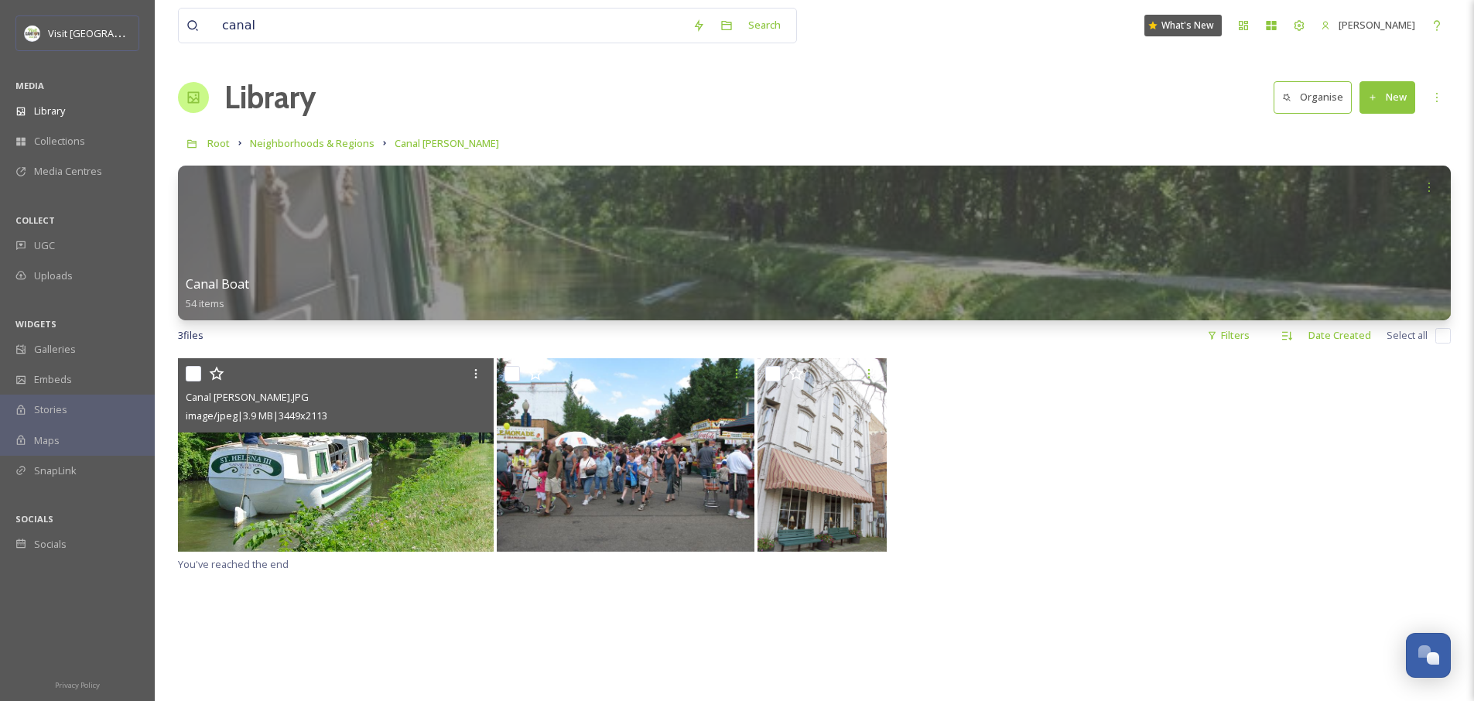
click at [384, 495] on img at bounding box center [336, 454] width 316 height 193
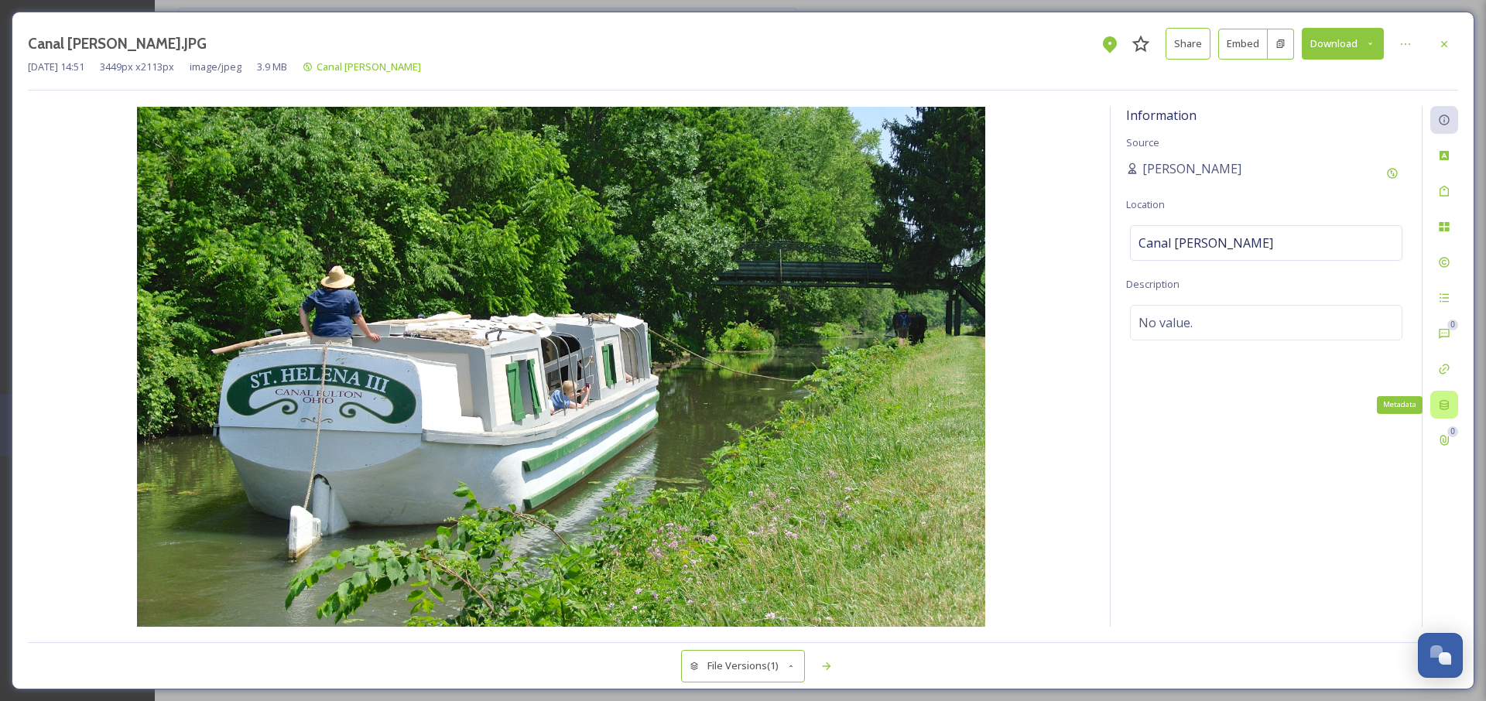
click at [1325, 402] on div "Metadata" at bounding box center [1444, 405] width 28 height 28
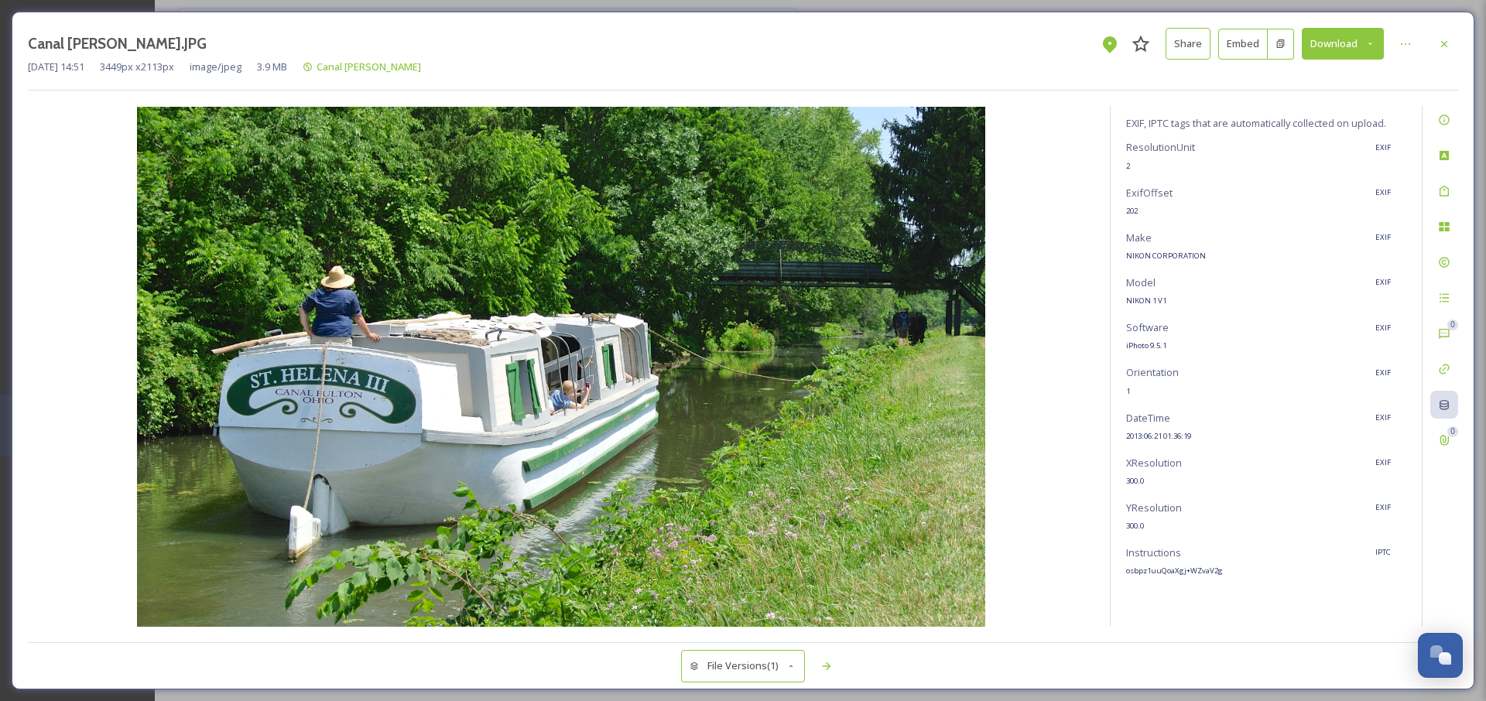
scroll to position [30, 0]
drag, startPoint x: 1149, startPoint y: 537, endPoint x: 1128, endPoint y: 462, distance: 78.1
click at [1132, 476] on div "ResolutionUnit EXIF 2 ExifOffset EXIF 202 Make EXIF NIKON CORPORATION Model EXI…" at bounding box center [1266, 357] width 280 height 439
click at [1128, 454] on span "XResolution" at bounding box center [1154, 461] width 56 height 15
drag, startPoint x: 1138, startPoint y: 467, endPoint x: 1184, endPoint y: 534, distance: 81.8
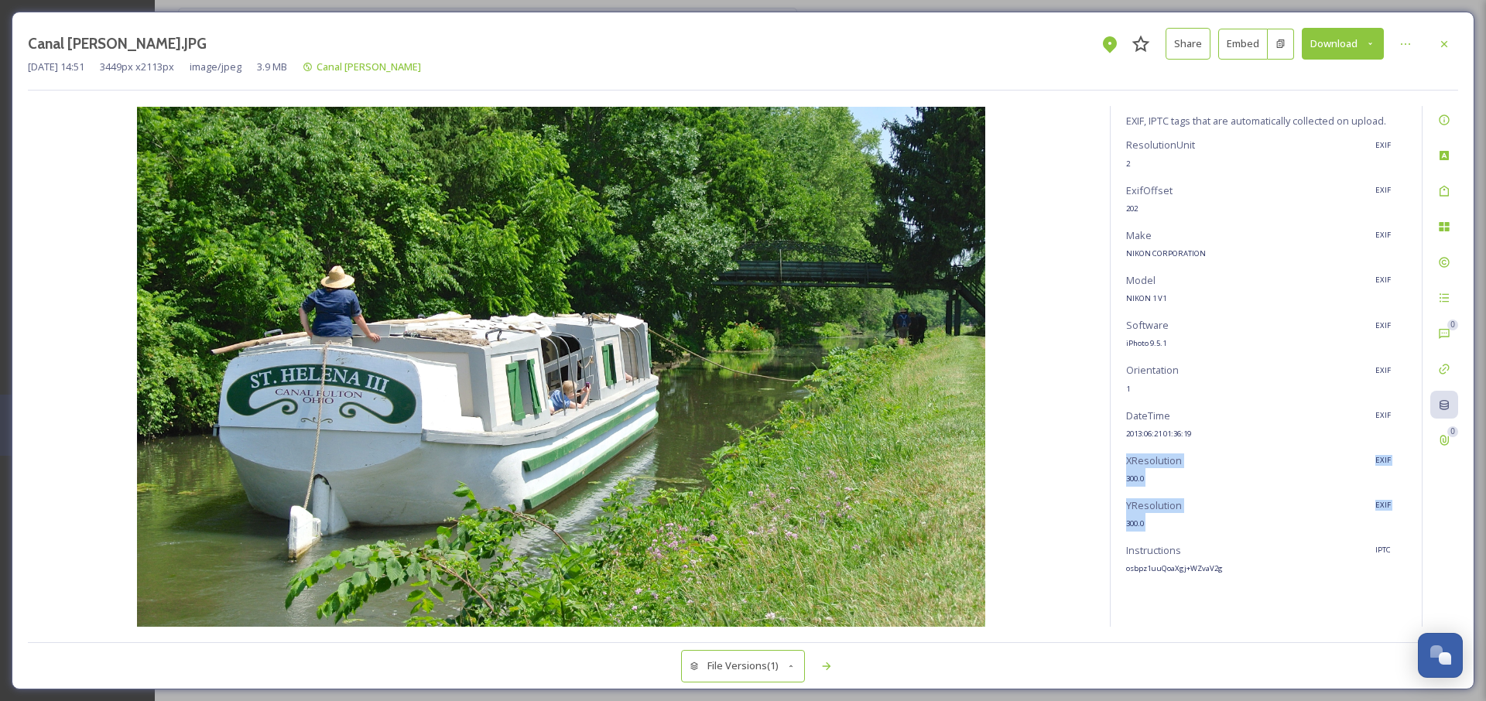
click at [1184, 534] on div "ResolutionUnit EXIF 2 ExifOffset EXIF 202 Make EXIF NIKON CORPORATION Model EXI…" at bounding box center [1266, 357] width 280 height 439
click at [1138, 467] on span "XResolution" at bounding box center [1154, 461] width 56 height 15
drag, startPoint x: 173, startPoint y: 70, endPoint x: 203, endPoint y: 70, distance: 30.2
click at [174, 70] on span "3449 px x 2113 px" at bounding box center [137, 67] width 74 height 15
click at [174, 63] on span "3449 px x 2113 px" at bounding box center [137, 67] width 74 height 15
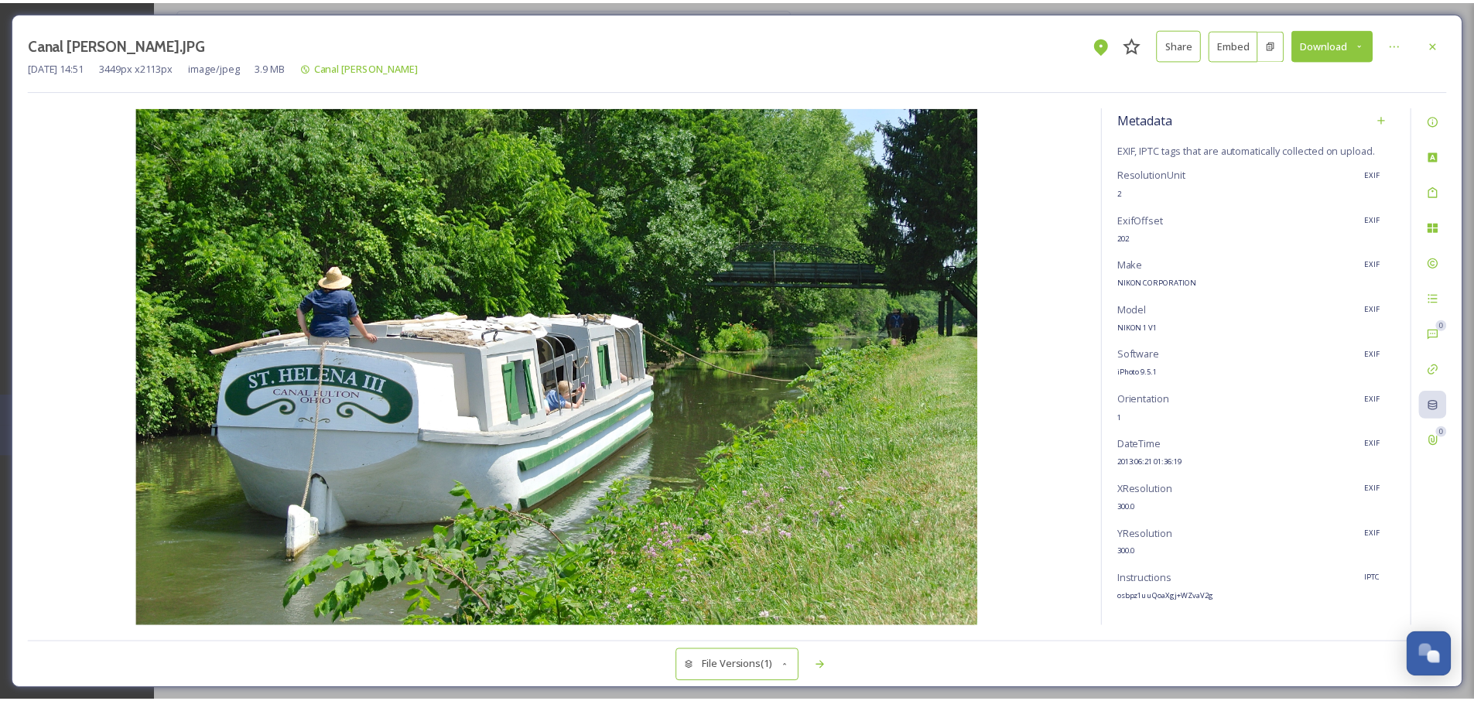
scroll to position [0, 0]
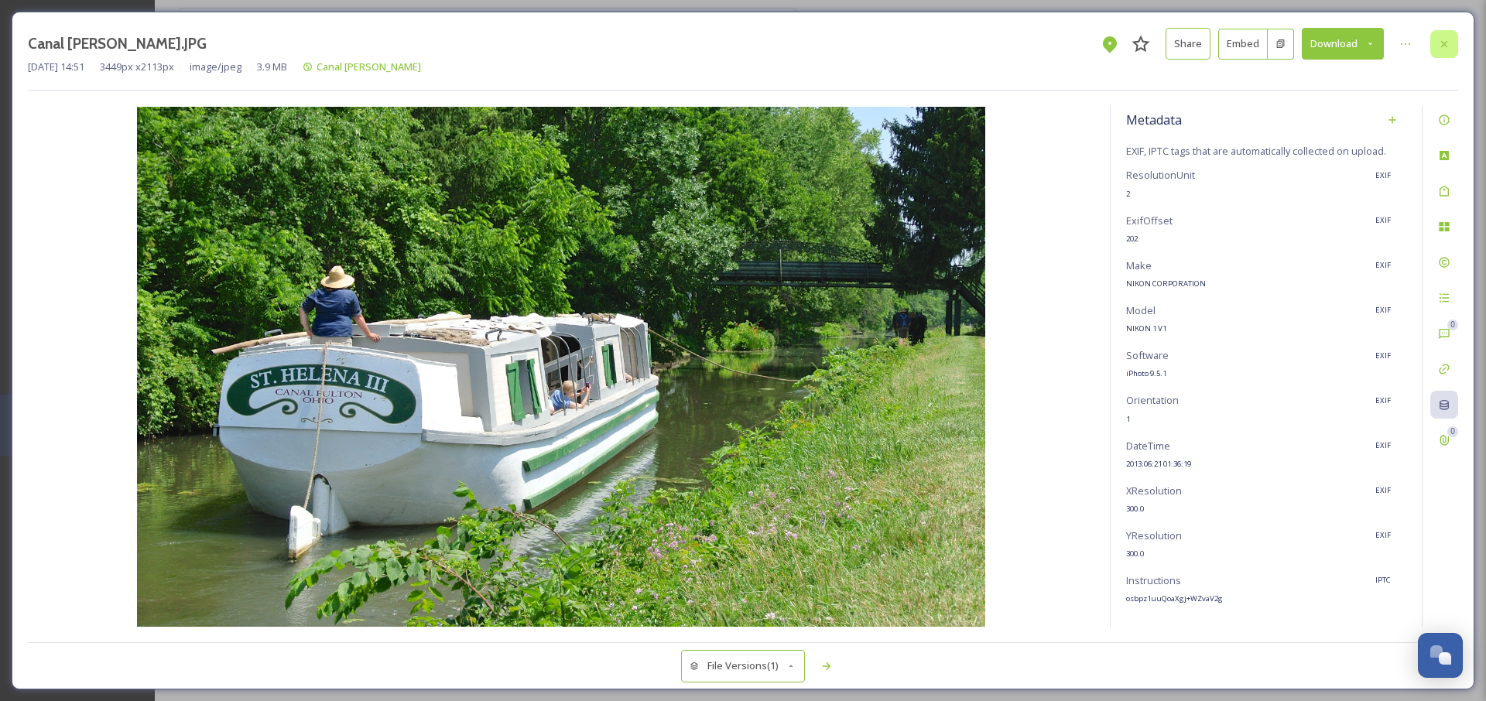
click at [1325, 36] on div at bounding box center [1444, 44] width 28 height 28
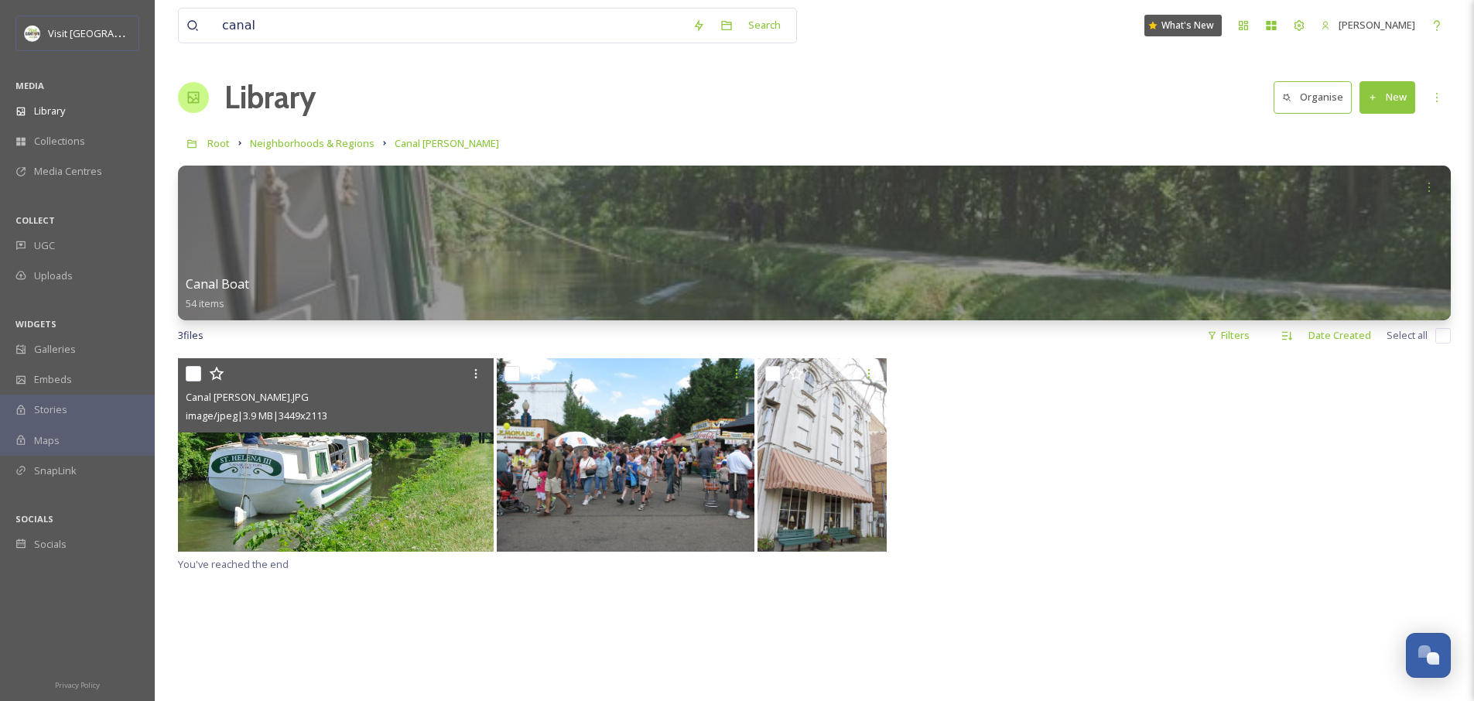
click at [1042, 564] on div "Canal [PERSON_NAME].JPG image/jpeg | 3.9 MB | 3449 x 2113 You've reached the end" at bounding box center [814, 708] width 1273 height 701
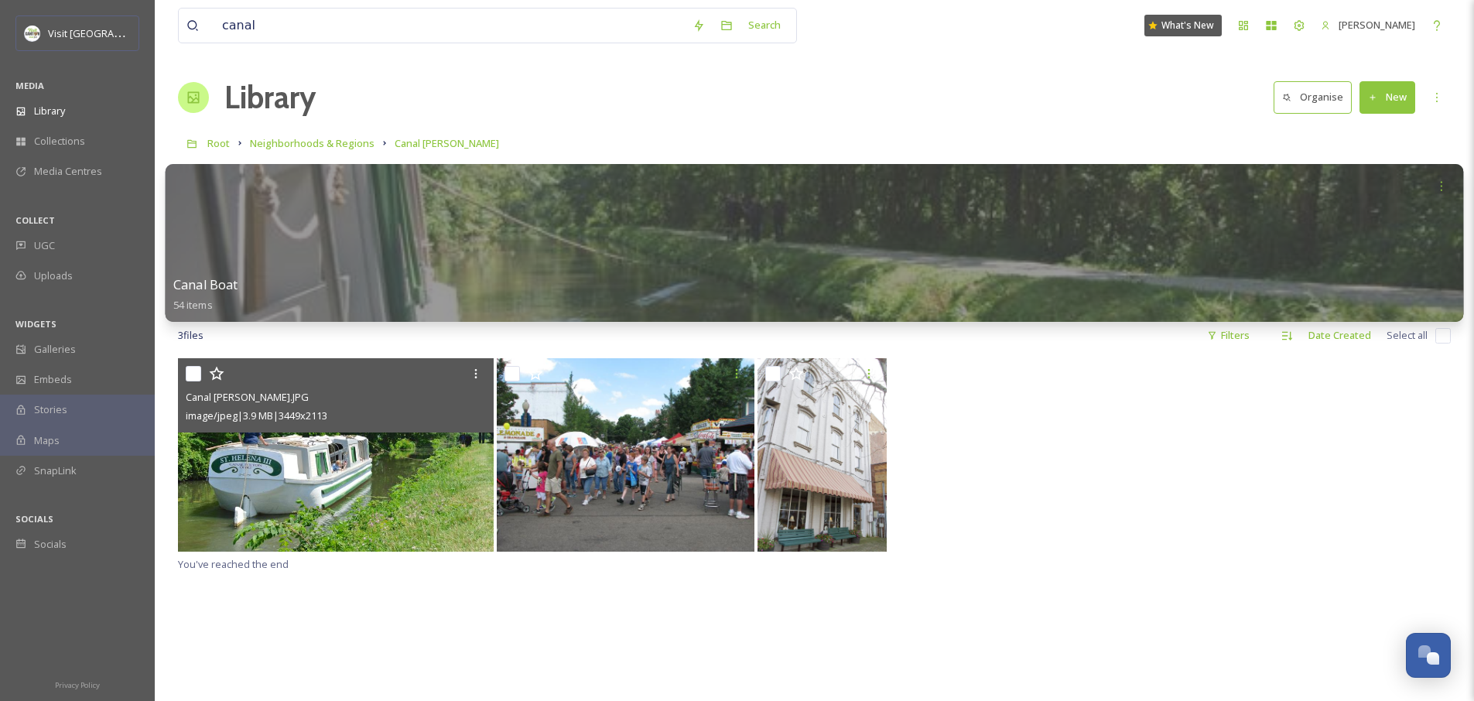
click at [575, 217] on div at bounding box center [815, 243] width 1299 height 158
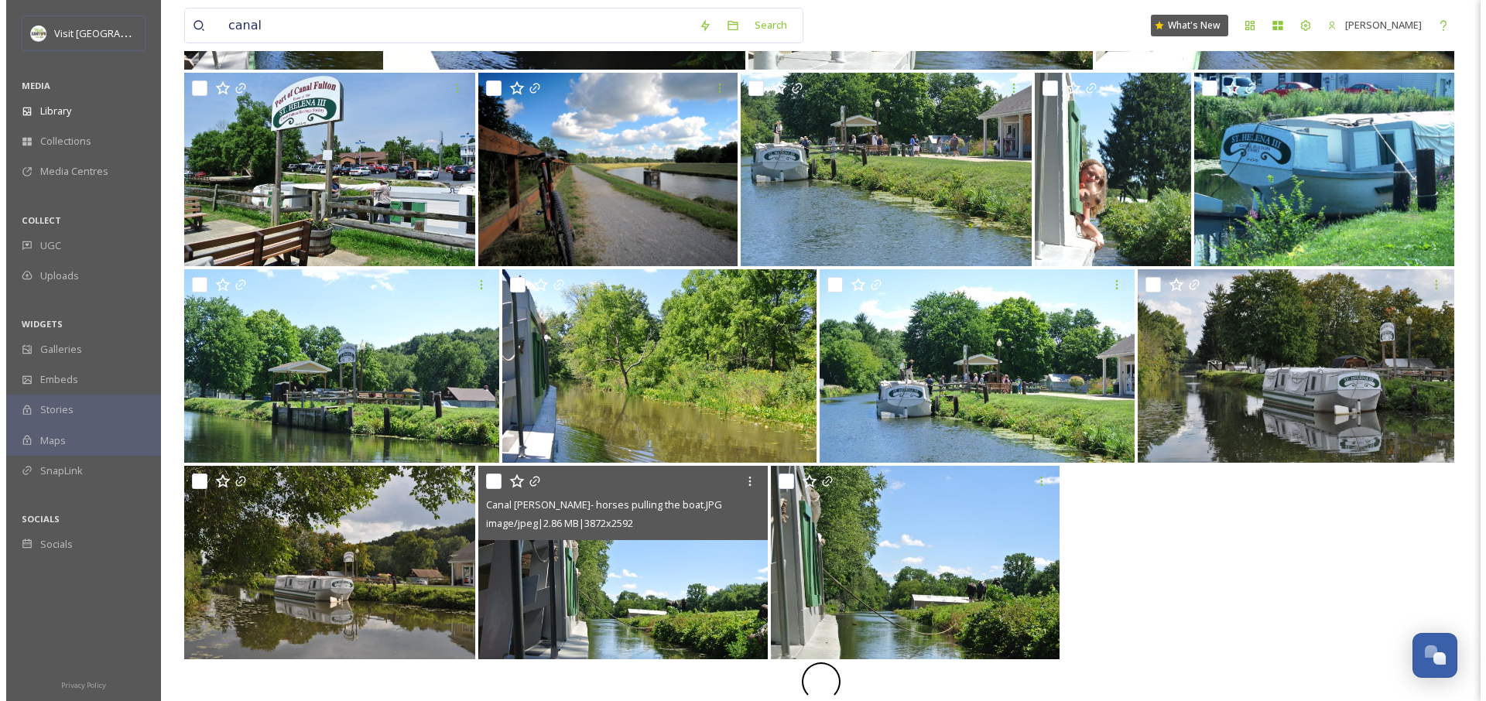
scroll to position [524, 0]
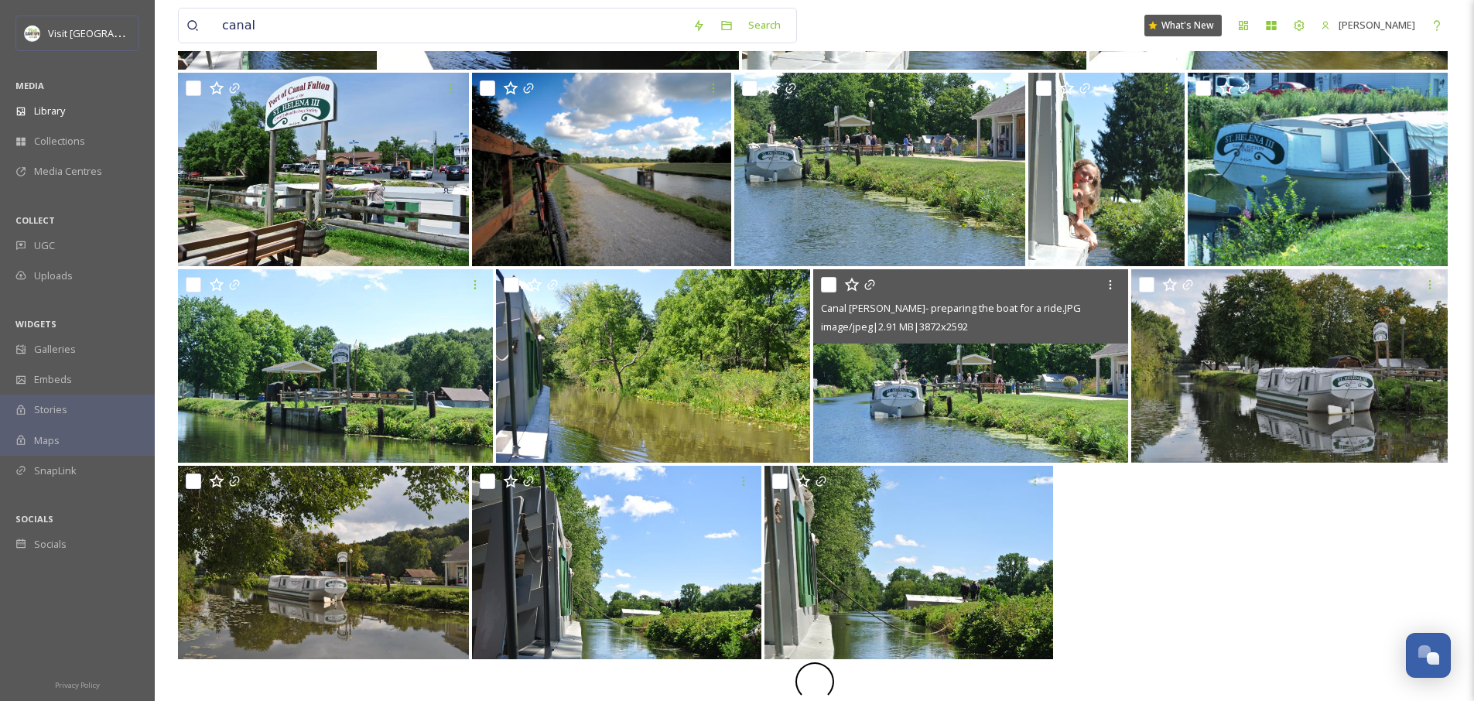
click at [981, 385] on img at bounding box center [970, 365] width 315 height 193
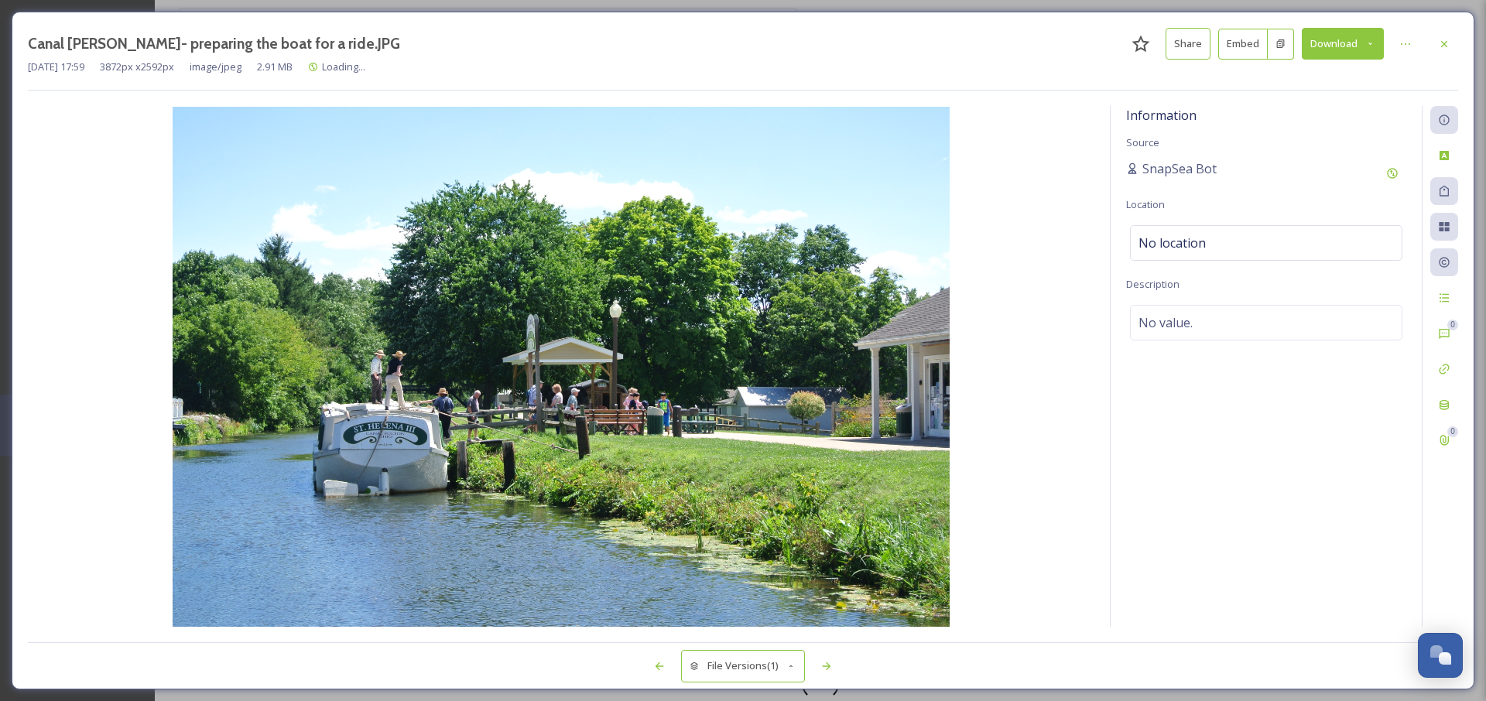
scroll to position [524, 0]
click at [1325, 404] on div at bounding box center [1444, 405] width 28 height 28
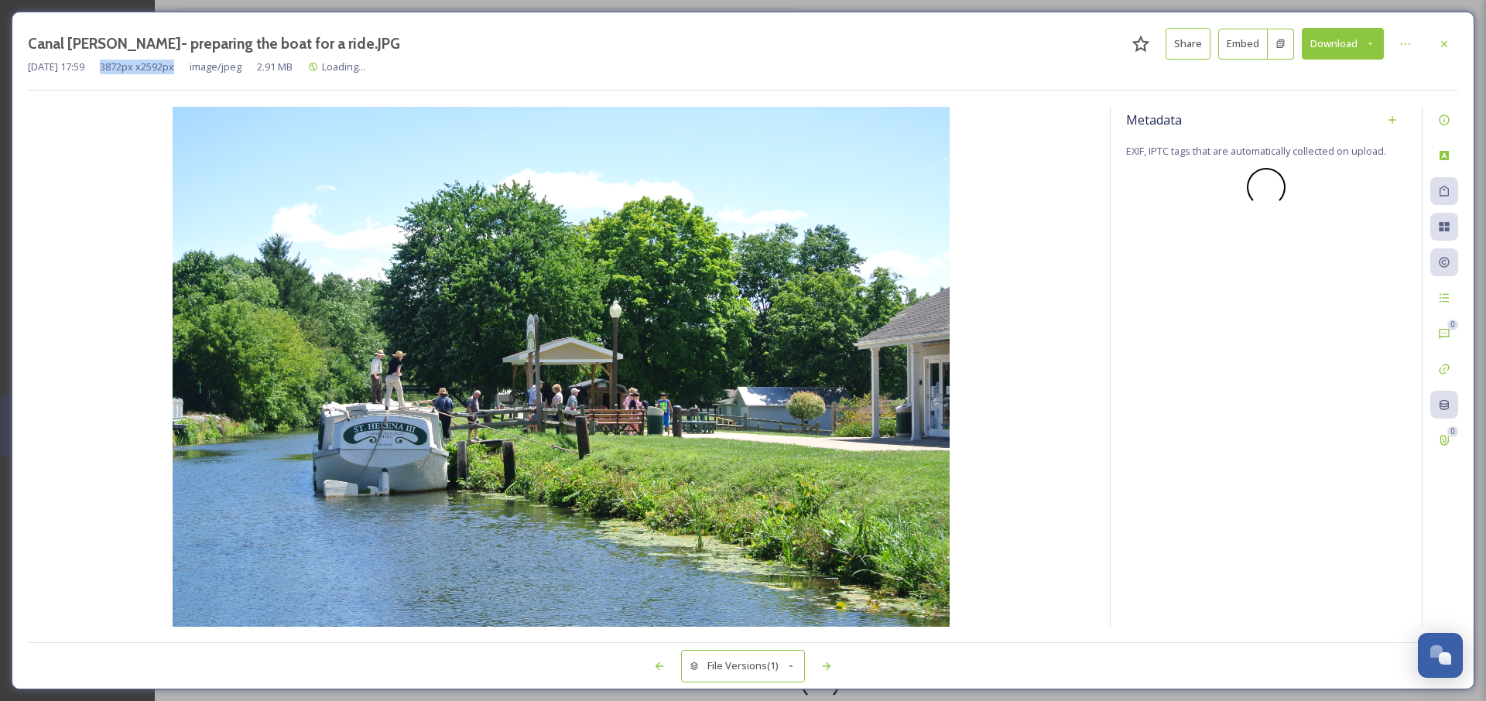
drag, startPoint x: 125, startPoint y: 68, endPoint x: 211, endPoint y: 65, distance: 86.0
click at [211, 65] on div "[DATE] 17:59 3872 px x 2592 px image/jpeg 2.91 MB Loading..." at bounding box center [743, 67] width 1430 height 15
click at [174, 65] on span "3872 px x 2592 px" at bounding box center [137, 67] width 74 height 15
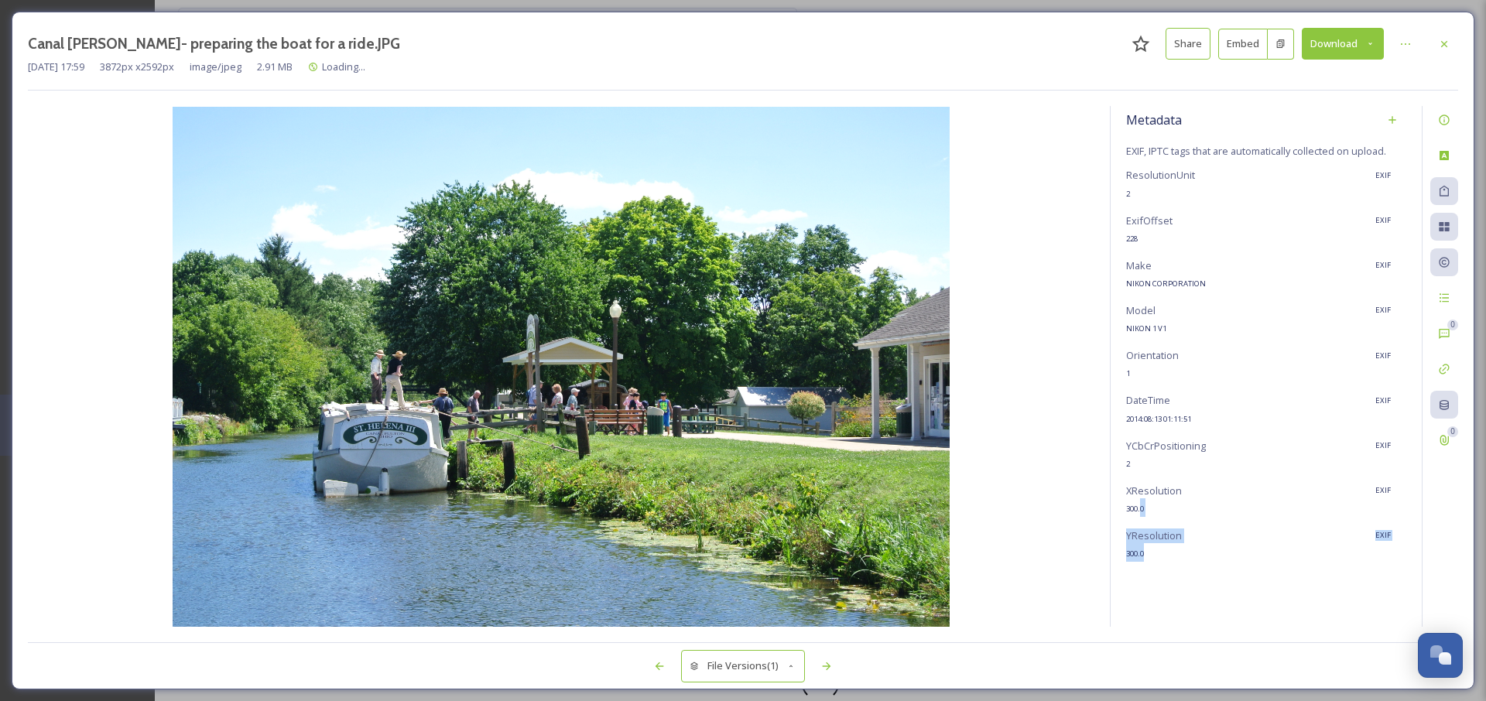
drag, startPoint x: 1141, startPoint y: 502, endPoint x: 1169, endPoint y: 560, distance: 64.0
click at [1169, 560] on div "ResolutionUnit EXIF 2 ExifOffset EXIF 228 Make EXIF NIKON CORPORATION Model EXI…" at bounding box center [1266, 365] width 280 height 394
click at [1142, 430] on div "ResolutionUnit EXIF 2 ExifOffset EXIF 228 Make EXIF NIKON CORPORATION Model EXI…" at bounding box center [1266, 365] width 280 height 394
click at [1325, 39] on div at bounding box center [1444, 44] width 28 height 28
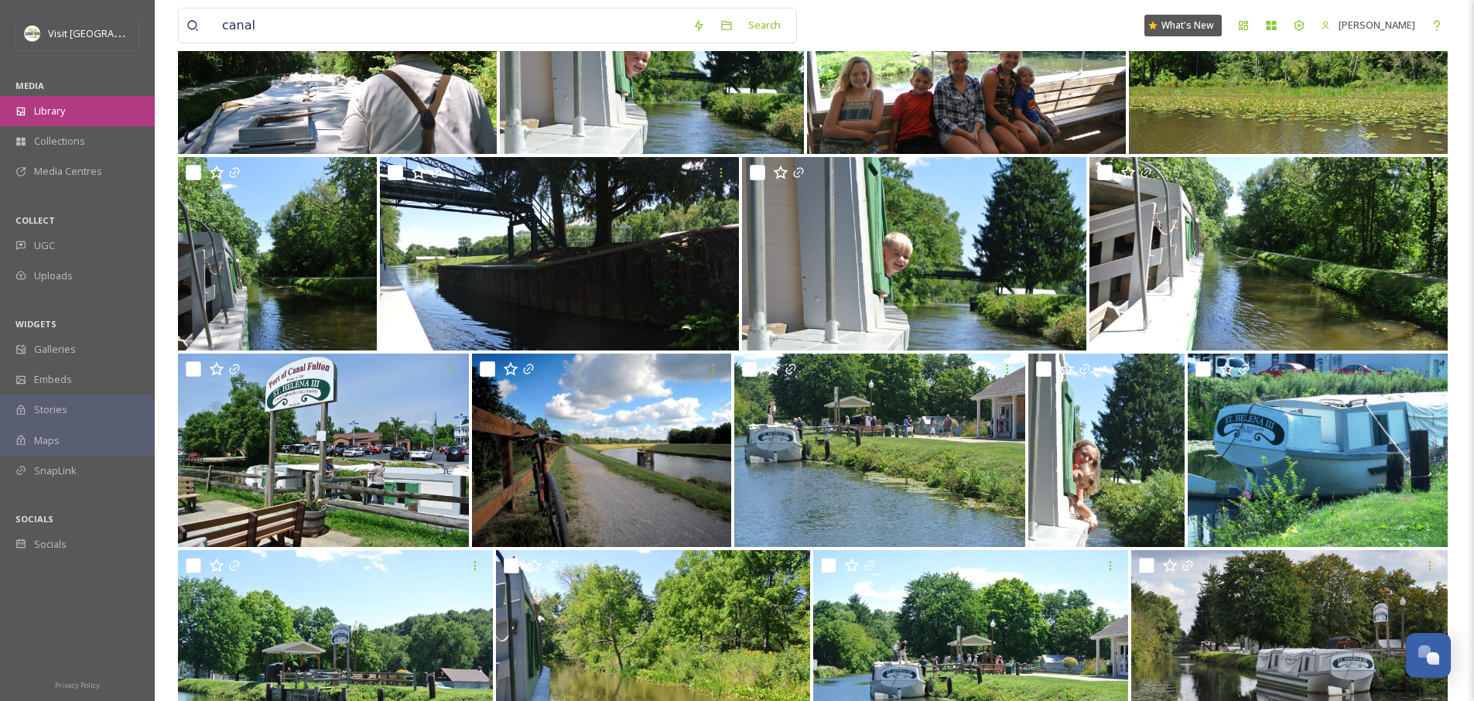
scroll to position [242, 0]
click at [87, 100] on div "Library" at bounding box center [77, 111] width 155 height 30
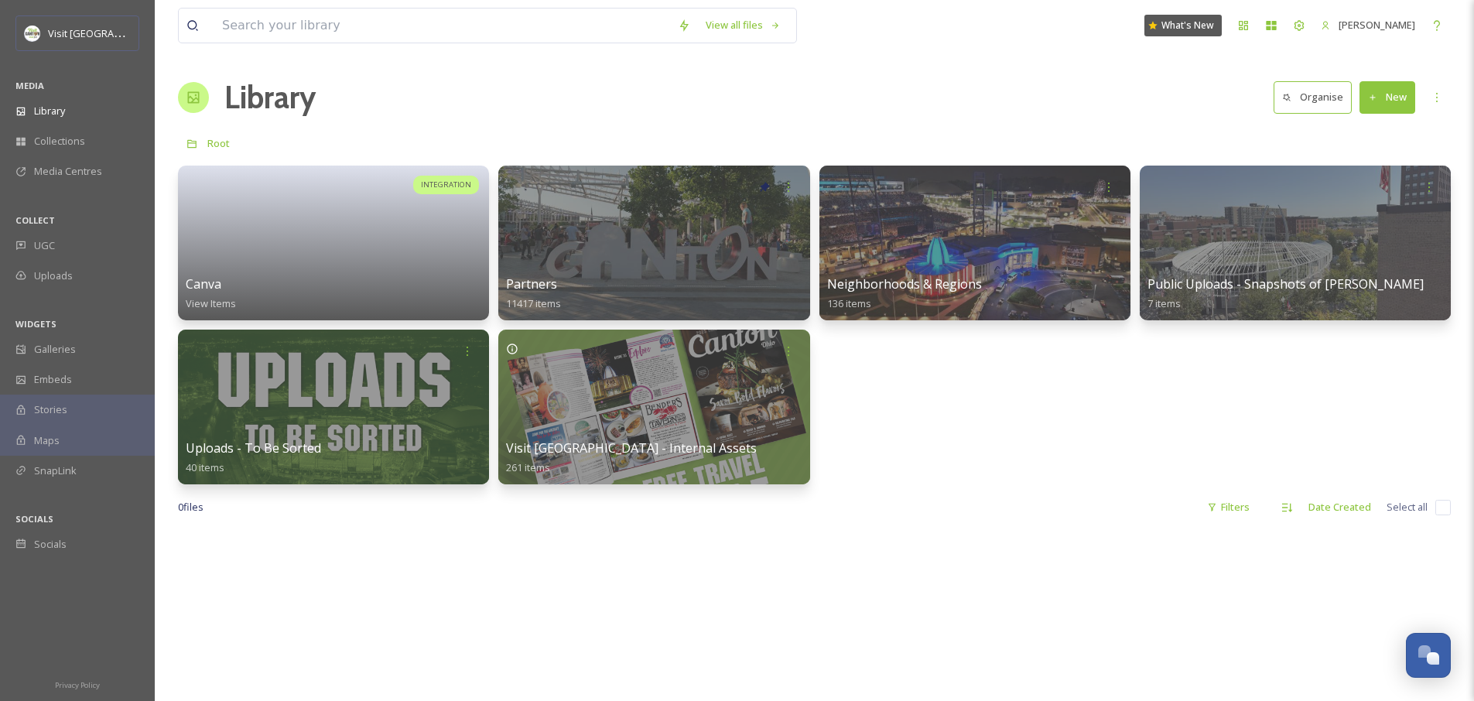
drag, startPoint x: 904, startPoint y: 354, endPoint x: 913, endPoint y: 357, distance: 9.1
click at [904, 354] on div "INTEGRATION Canva View Items Partners 11417 items Neighborhoods & Regions 136 i…" at bounding box center [814, 325] width 1273 height 319
